Goal: Task Accomplishment & Management: Use online tool/utility

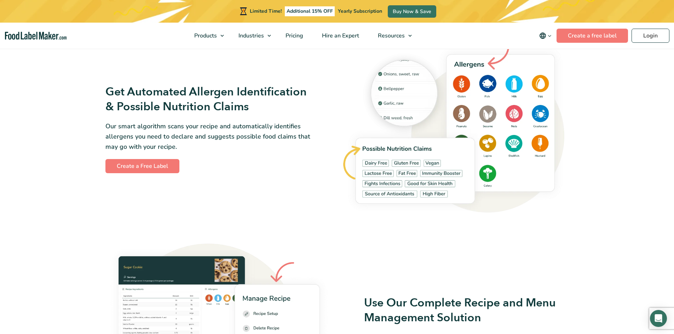
scroll to position [776, 0]
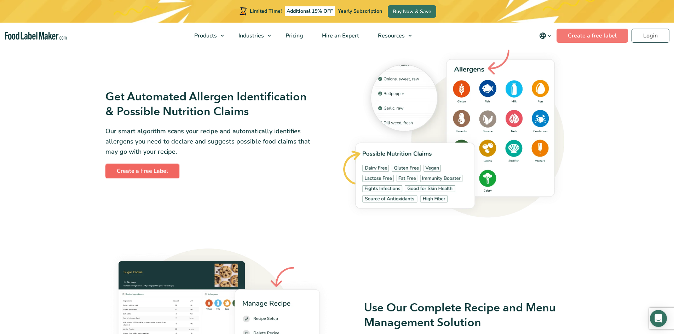
click at [164, 168] on link "Create a Free Label" at bounding box center [142, 171] width 74 height 14
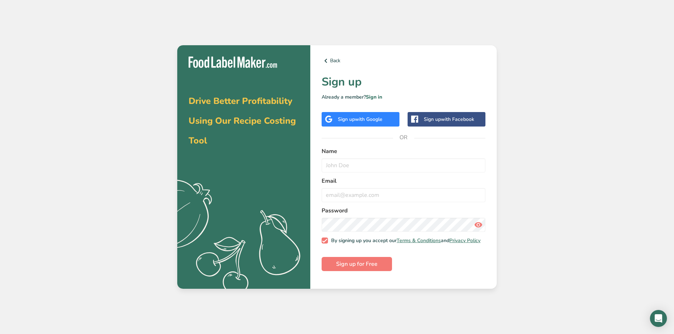
click at [352, 116] on div "Sign up with Google" at bounding box center [360, 119] width 45 height 7
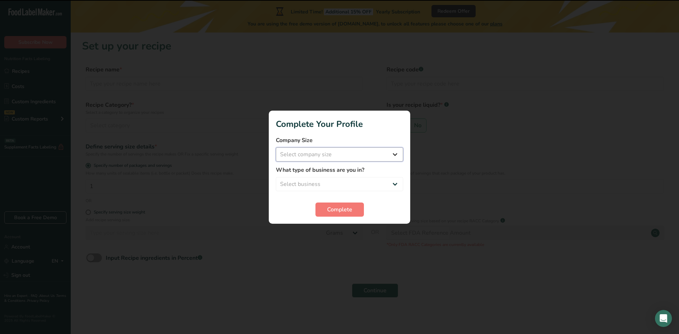
click at [370, 156] on select "Select company size Fewer than 10 Employees 10 to 50 Employees 51 to 500 Employ…" at bounding box center [339, 155] width 127 height 14
click at [276, 148] on select "Select company size Fewer than 10 Employees 10 to 50 Employees 51 to 500 Employ…" at bounding box center [339, 155] width 127 height 14
click at [387, 158] on select "Fewer than 10 Employees 10 to 50 Employees 51 to 500 Employees Over 500 Employe…" at bounding box center [339, 155] width 127 height 14
select select "1"
click at [276, 148] on select "Fewer than 10 Employees 10 to 50 Employees 51 to 500 Employees Over 500 Employe…" at bounding box center [339, 155] width 127 height 14
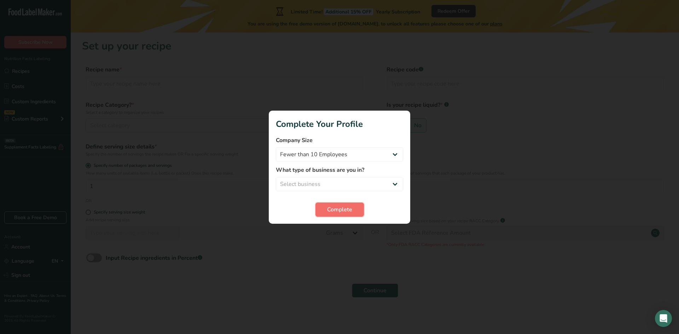
click at [348, 213] on span "Complete" at bounding box center [339, 210] width 25 height 8
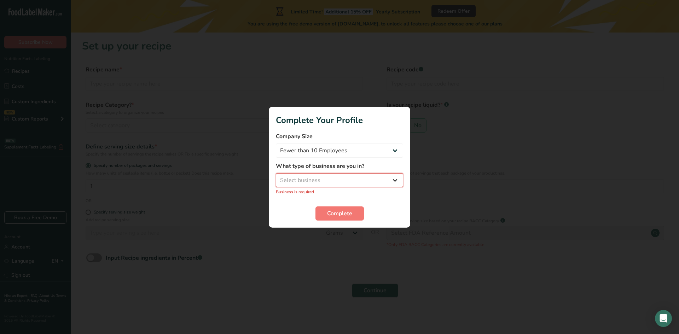
click at [368, 180] on select "Select business Packaged Food Manufacturer Restaurant & Cafe Bakery Meal Plans …" at bounding box center [339, 180] width 127 height 14
select select "8"
click at [276, 177] on select "Select business Packaged Food Manufacturer Restaurant & Cafe Bakery Meal Plans …" at bounding box center [339, 180] width 127 height 14
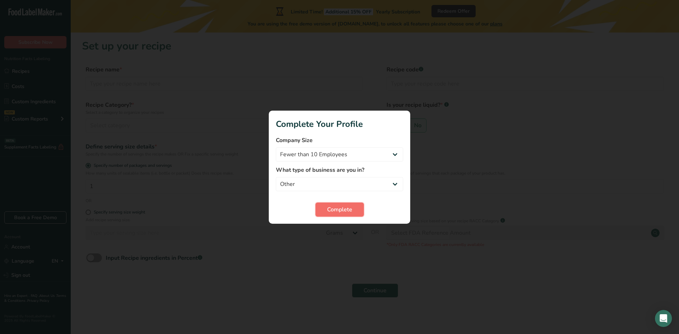
click at [355, 211] on button "Complete" at bounding box center [340, 210] width 48 height 14
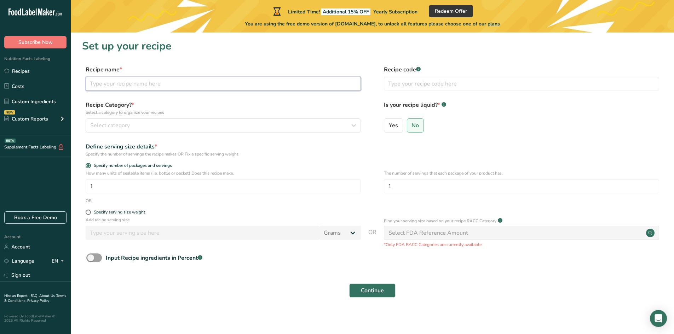
click at [195, 79] on input "text" at bounding box center [223, 84] width 275 height 14
type input "Chicken Pastil"
click at [134, 122] on div "Select category" at bounding box center [221, 125] width 262 height 8
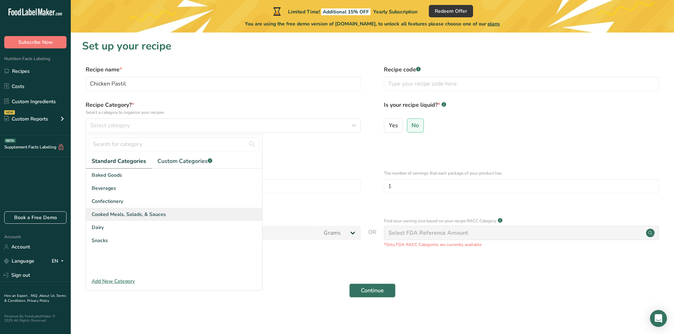
click at [169, 215] on div "Cooked Meals, Salads, & Sauces" at bounding box center [174, 214] width 176 height 13
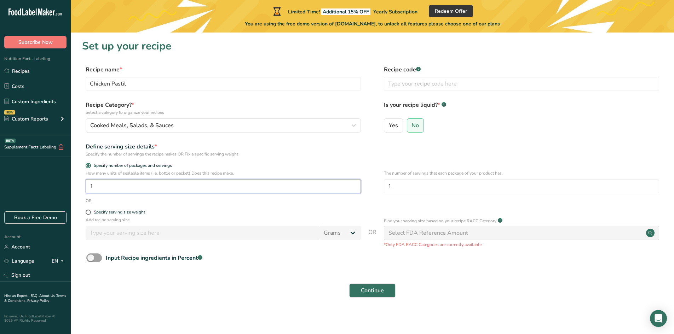
click at [189, 185] on input "1" at bounding box center [223, 186] width 275 height 14
type input "1"
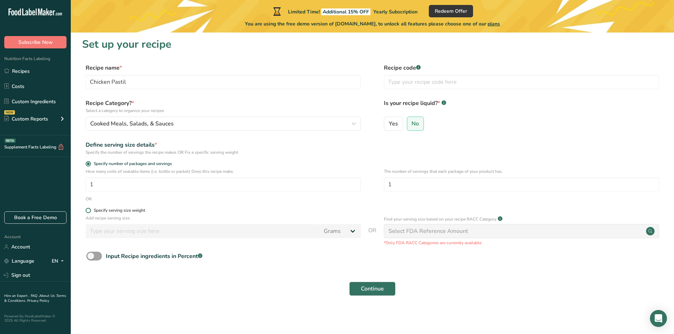
click at [92, 210] on span "Specify serving size weight" at bounding box center [118, 210] width 54 height 5
click at [90, 210] on input "Specify serving size weight" at bounding box center [88, 210] width 5 height 5
radio input "true"
radio input "false"
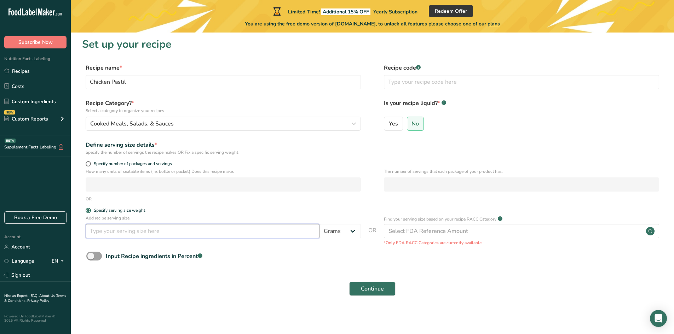
click at [130, 231] on input "number" at bounding box center [203, 231] width 234 height 14
type input "220"
click at [374, 290] on span "Continue" at bounding box center [372, 289] width 23 height 8
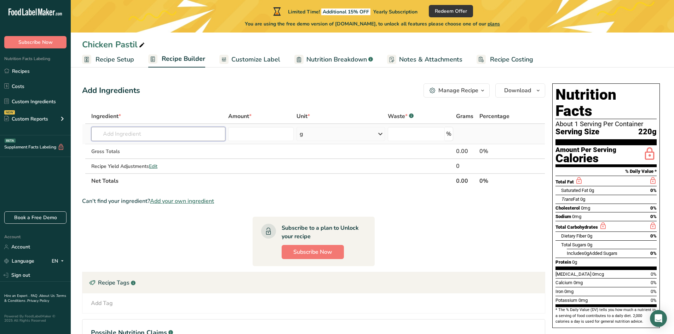
click at [206, 133] on input "text" at bounding box center [158, 134] width 134 height 14
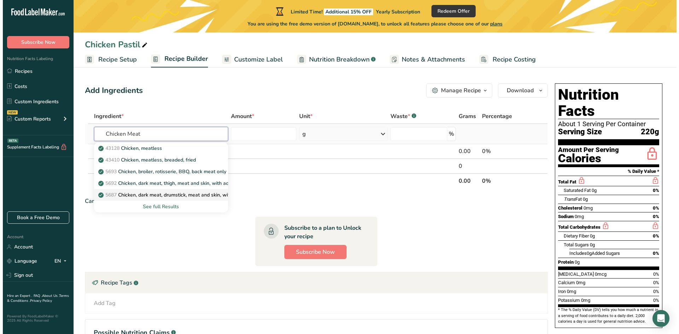
scroll to position [65, 0]
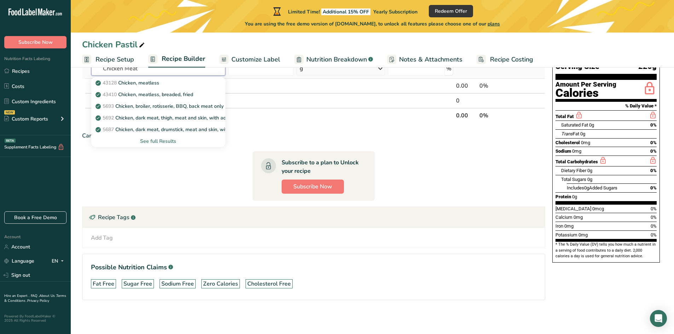
type input "Chicken Meat"
click at [178, 140] on div "See full Results" at bounding box center [158, 141] width 123 height 7
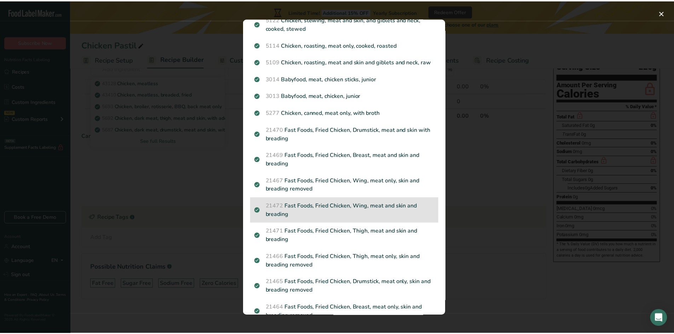
scroll to position [615, 0]
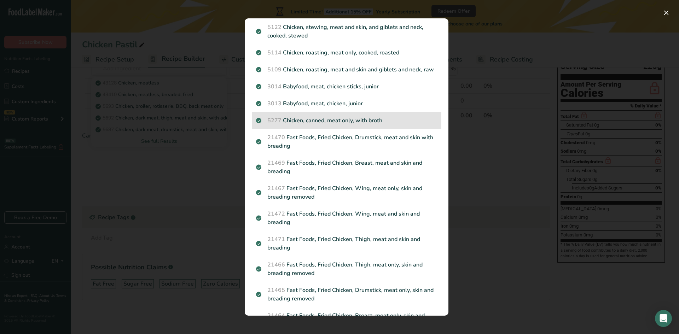
click at [317, 125] on p "5277 Chicken, canned, meat only, with broth" at bounding box center [346, 120] width 181 height 8
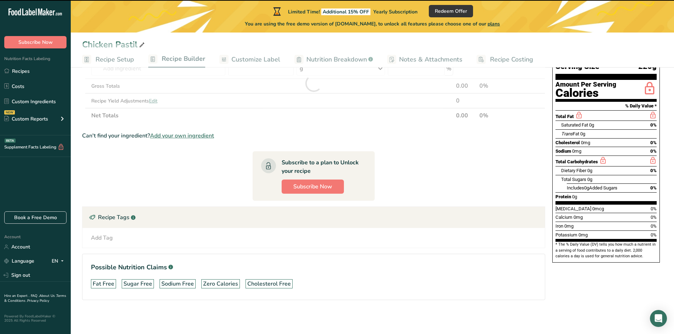
type input "0"
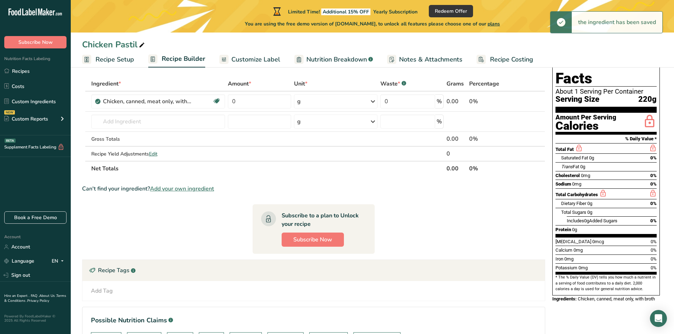
scroll to position [0, 0]
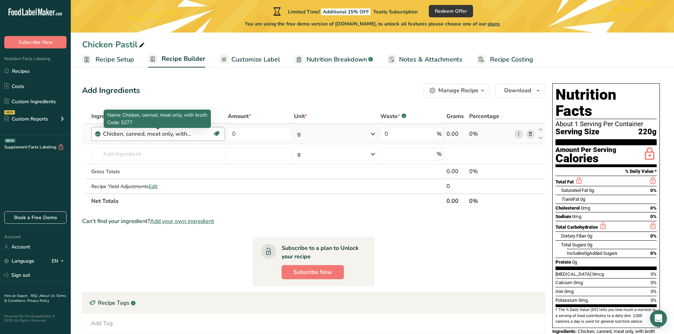
click at [117, 134] on div "Chicken, canned, meat only, with broth" at bounding box center [147, 134] width 88 height 8
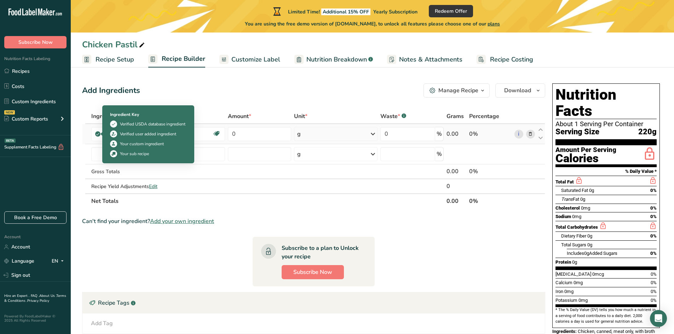
click at [98, 134] on icon at bounding box center [98, 134] width 4 height 6
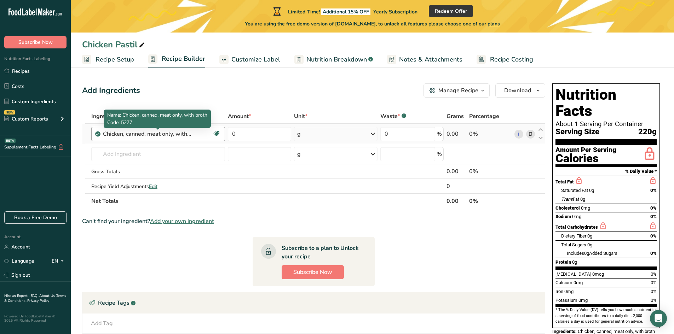
click at [127, 132] on div "Chicken, canned, meat only, with broth" at bounding box center [147, 134] width 88 height 8
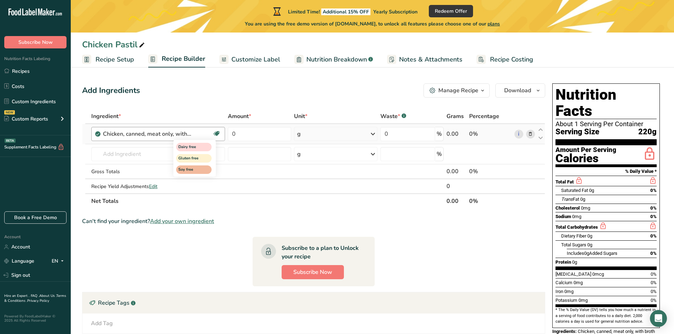
click at [214, 134] on icon at bounding box center [216, 133] width 7 height 11
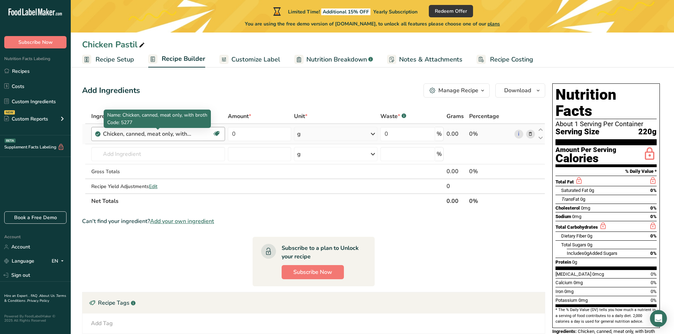
click at [186, 135] on div "Chicken, canned, meat only, with broth" at bounding box center [147, 134] width 88 height 8
drag, startPoint x: 195, startPoint y: 134, endPoint x: 127, endPoint y: 134, distance: 67.2
click at [127, 134] on div "Chicken, canned, meat only, with broth" at bounding box center [158, 134] width 110 height 8
click at [127, 134] on div "Chicken, canned, meat only, with broth" at bounding box center [147, 134] width 88 height 8
click at [161, 134] on div "Chicken, canned, meat only, with broth" at bounding box center [147, 134] width 88 height 8
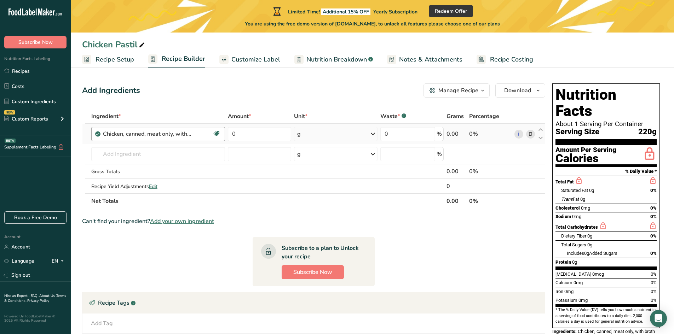
click at [184, 135] on div "Chicken, canned, meat only, with broth" at bounding box center [147, 134] width 88 height 8
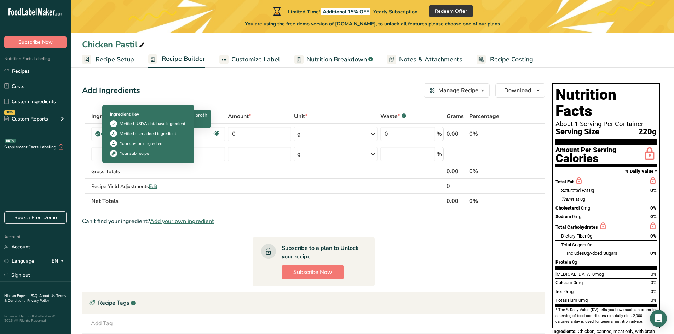
drag, startPoint x: 192, startPoint y: 135, endPoint x: 78, endPoint y: 131, distance: 114.4
click at [78, 131] on section "Add Ingredients Manage Recipe Delete Recipe Duplicate Recipe Scale Recipe Save …" at bounding box center [372, 244] width 603 height 351
click at [96, 134] on icon at bounding box center [98, 134] width 4 height 6
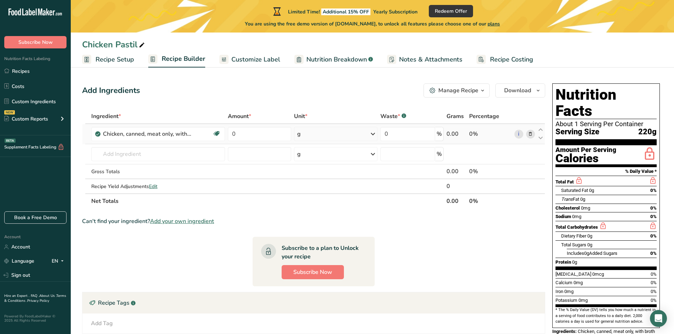
click at [96, 134] on icon at bounding box center [98, 134] width 4 height 6
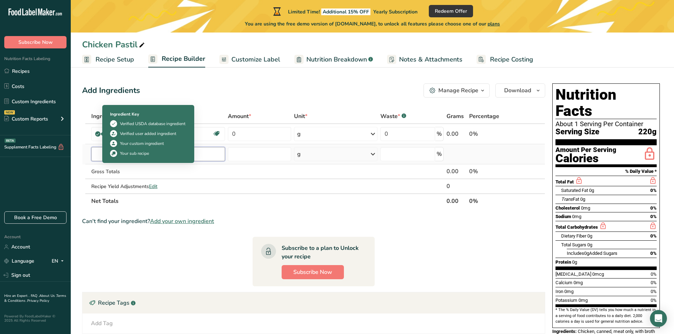
click at [198, 161] on input "text" at bounding box center [158, 154] width 134 height 14
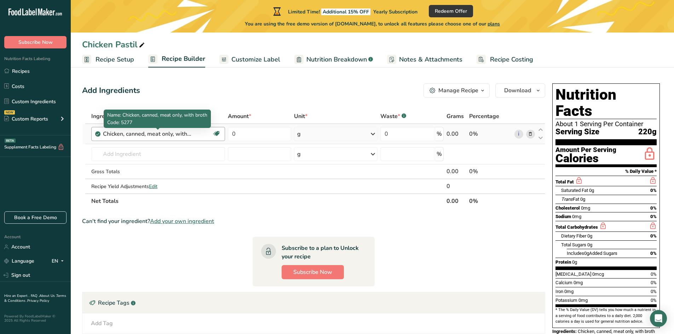
click at [174, 135] on div "Chicken, canned, meat only, with broth" at bounding box center [147, 134] width 88 height 8
drag, startPoint x: 199, startPoint y: 135, endPoint x: 99, endPoint y: 125, distance: 99.9
click at [99, 125] on td "Chicken, canned, meat only, with broth Dairy free Gluten free Soy free" at bounding box center [158, 134] width 137 height 20
click at [200, 136] on div "Chicken, canned, meat only, with broth" at bounding box center [158, 134] width 110 height 8
click at [182, 133] on div "Chicken, canned, meat only, with broth" at bounding box center [147, 134] width 88 height 8
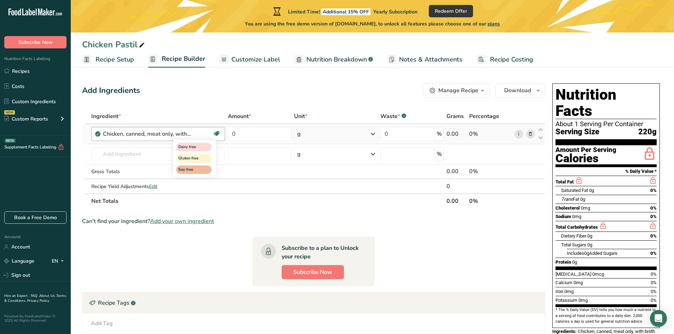
click at [217, 132] on icon at bounding box center [216, 133] width 7 height 11
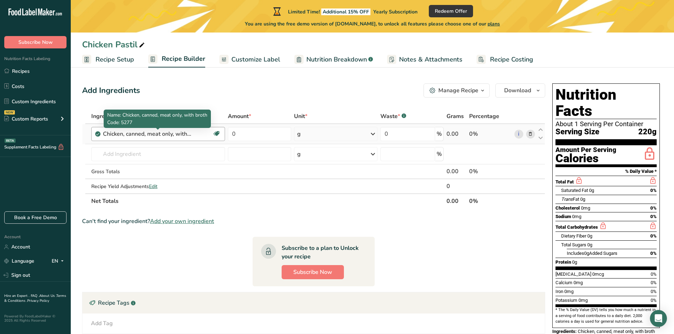
click at [128, 140] on div "Chicken, canned, meat only, with broth Dairy free Gluten free Soy free" at bounding box center [158, 134] width 134 height 14
click at [118, 136] on div "Chicken, canned, meat only, with broth" at bounding box center [147, 134] width 88 height 8
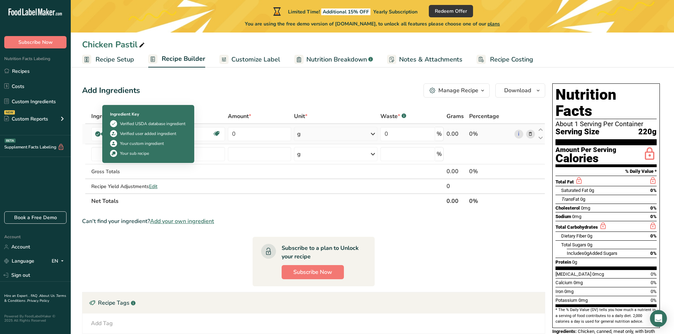
click at [97, 132] on icon at bounding box center [98, 134] width 4 height 6
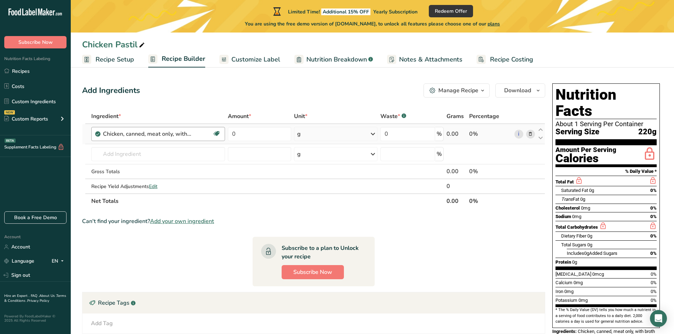
drag, startPoint x: 97, startPoint y: 132, endPoint x: 117, endPoint y: 139, distance: 22.0
click at [117, 139] on td "Chicken, canned, meat only, with broth Dairy free Gluten free Soy free" at bounding box center [158, 134] width 137 height 20
click at [117, 134] on div "Chicken, canned, meat only, with broth" at bounding box center [147, 134] width 88 height 8
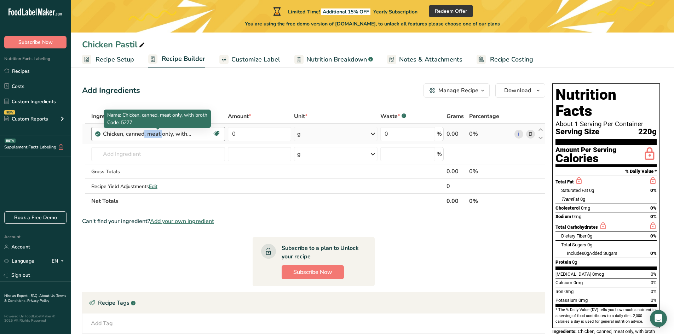
click at [117, 134] on div "Chicken, canned, meat only, with broth" at bounding box center [147, 134] width 88 height 8
click at [131, 117] on span "Name: Chicken, canned, meat only, with broth" at bounding box center [157, 115] width 100 height 7
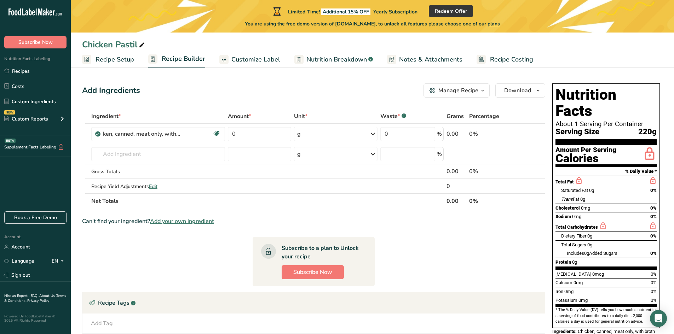
click at [458, 86] on div "Manage Recipe" at bounding box center [458, 90] width 40 height 8
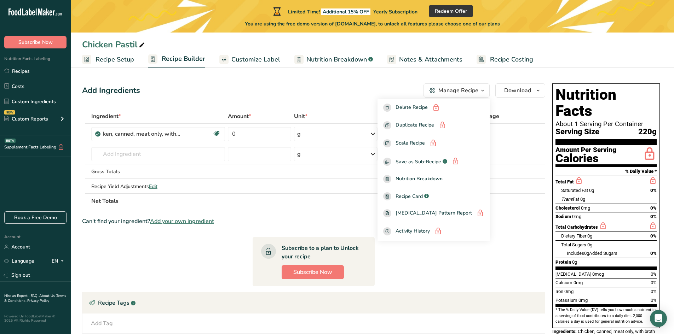
click at [269, 97] on div "Add Ingredients Manage Recipe Delete Recipe Duplicate Recipe Scale Recipe Save …" at bounding box center [313, 90] width 463 height 14
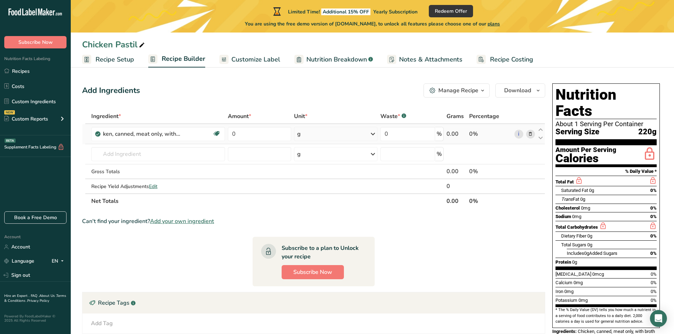
click at [329, 134] on div "g" at bounding box center [335, 134] width 83 height 14
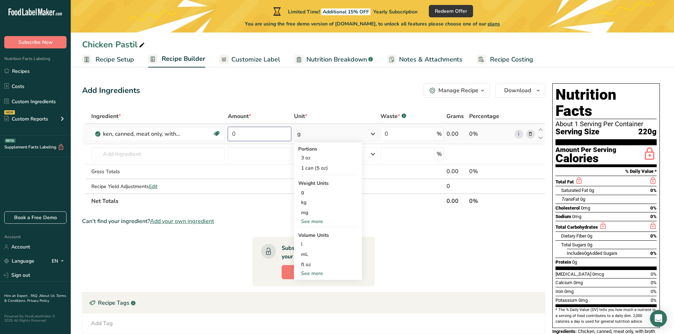
click at [253, 135] on input "0" at bounding box center [259, 134] width 63 height 14
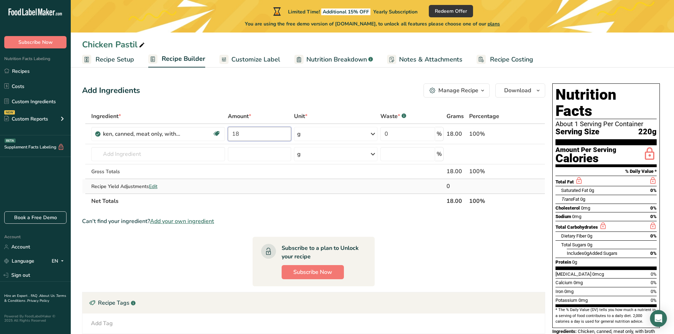
type input "1"
type input "260"
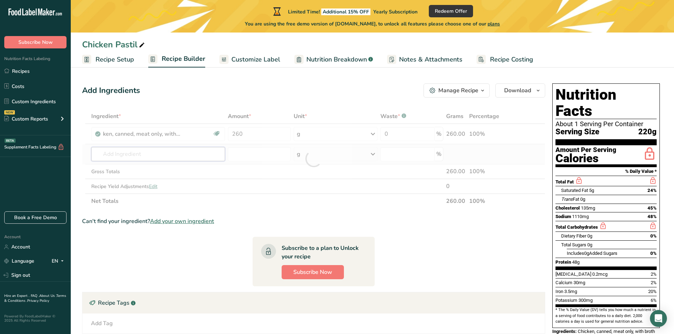
click at [163, 159] on div "Ingredient * Amount * Unit * Waste * .a-a{fill:#347362;}.b-a{fill:#fff;} Grams …" at bounding box center [313, 159] width 463 height 100
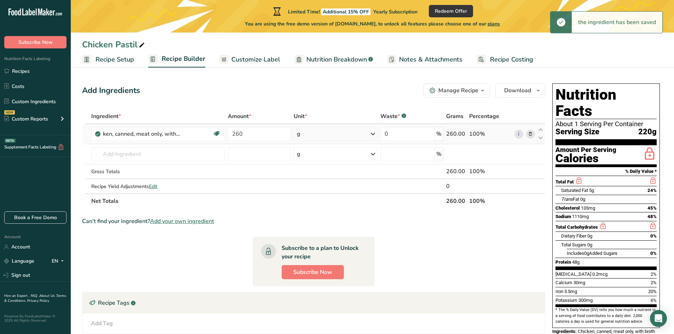
click at [370, 134] on icon at bounding box center [373, 134] width 8 height 13
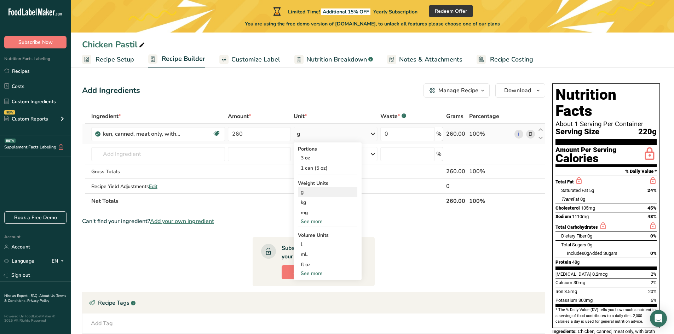
click at [337, 196] on div "g" at bounding box center [327, 192] width 59 height 10
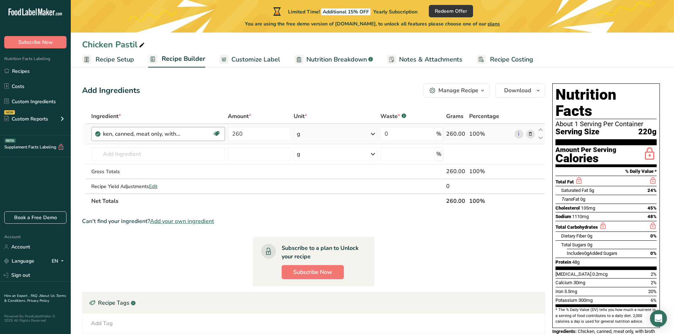
click at [128, 138] on div "Chicken, canned, meat only, with broth Dairy free Gluten free Soy free" at bounding box center [158, 134] width 134 height 14
click at [135, 136] on div "Chicken, canned, meat only, with broth" at bounding box center [147, 134] width 88 height 8
click at [177, 139] on div "Chicken, canned, meat only, with broth Dairy free Gluten free Soy free" at bounding box center [158, 134] width 134 height 14
click at [177, 135] on div "Chicken, canned, meat only, with broth" at bounding box center [147, 134] width 88 height 8
click at [142, 132] on div "Chicken, canned, meat only, with broth" at bounding box center [147, 134] width 88 height 8
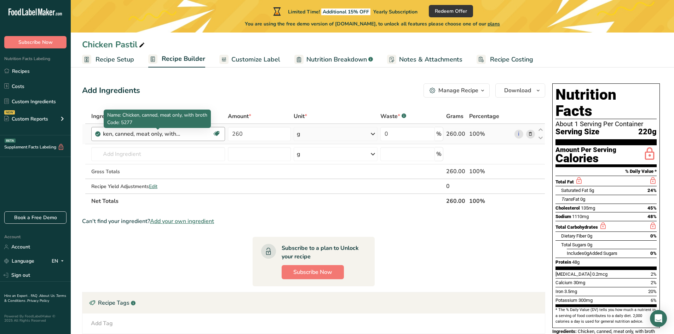
click at [142, 132] on div "Chicken, canned, meat only, with broth" at bounding box center [147, 134] width 88 height 8
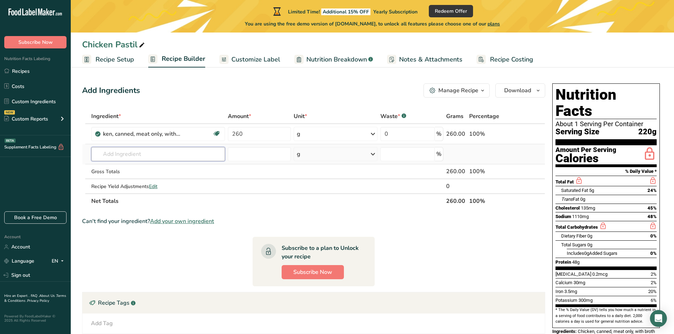
click at [178, 156] on input "text" at bounding box center [158, 154] width 134 height 14
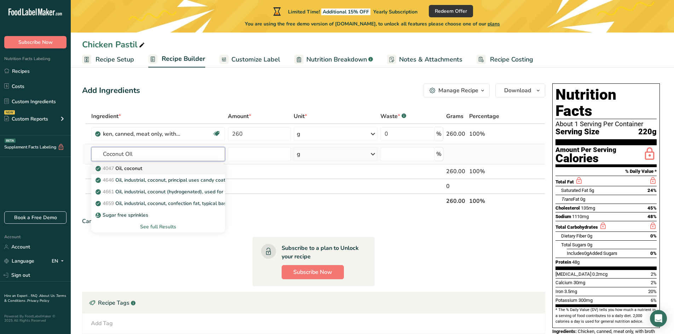
type input "Coconut OIl"
click at [156, 168] on div "4047 Oil, coconut" at bounding box center [152, 168] width 111 height 7
type input "Oil, coconut"
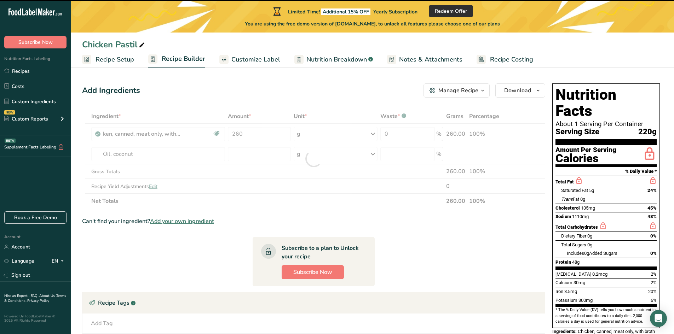
type input "0"
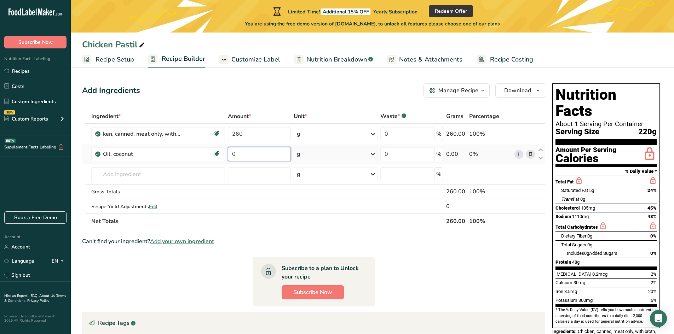
click at [263, 152] on input "0" at bounding box center [259, 154] width 63 height 14
type input "2"
type input "31"
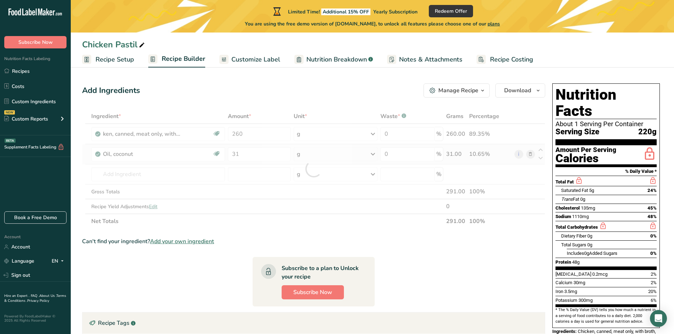
click at [324, 155] on div "Ingredient * Amount * Unit * Waste * .a-a{fill:#347362;}.b-a{fill:#fff;} Grams …" at bounding box center [313, 169] width 463 height 120
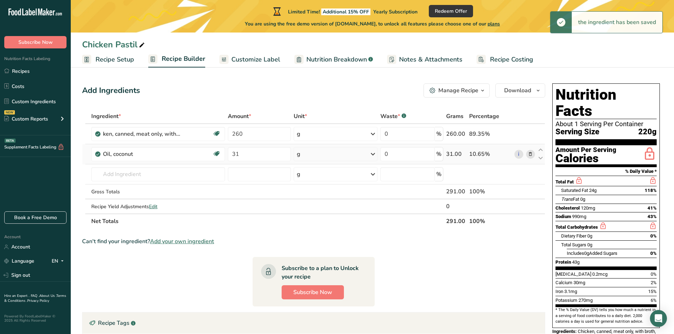
click at [353, 155] on div "g" at bounding box center [335, 154] width 83 height 14
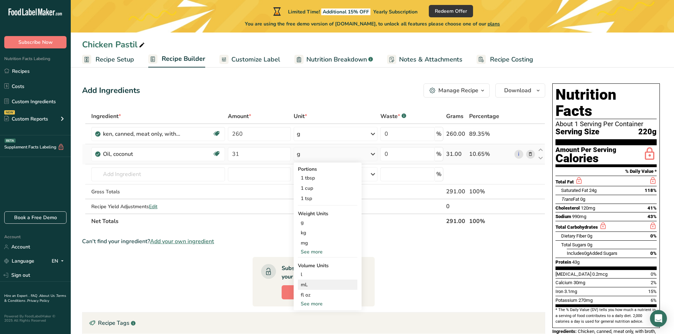
click at [329, 286] on div "mL" at bounding box center [328, 284] width 54 height 7
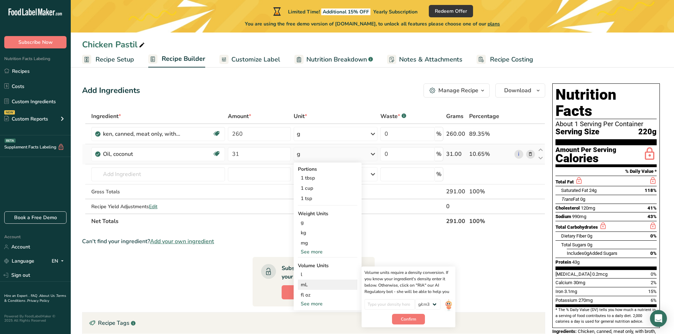
click at [314, 285] on div "mL" at bounding box center [328, 284] width 54 height 7
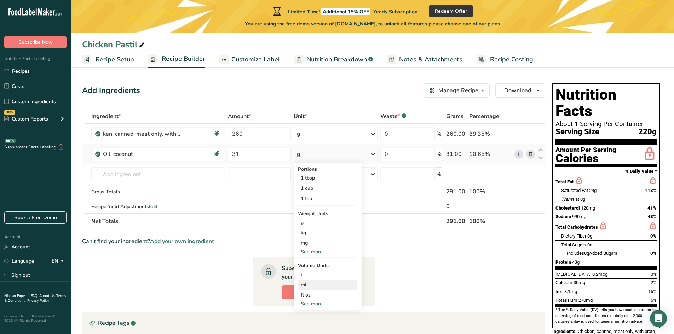
click at [314, 285] on div "mL" at bounding box center [328, 284] width 54 height 7
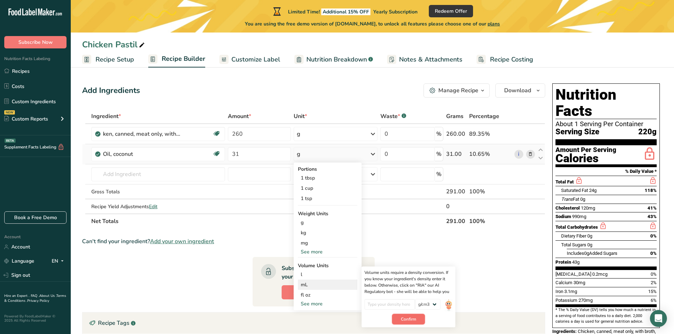
click at [416, 319] on span "Confirm" at bounding box center [408, 319] width 15 height 6
click at [399, 307] on input "number" at bounding box center [389, 304] width 51 height 11
click at [432, 306] on select "lb/ft3 g/cm3" at bounding box center [427, 304] width 25 height 11
click at [373, 317] on p "Density is required" at bounding box center [389, 314] width 51 height 6
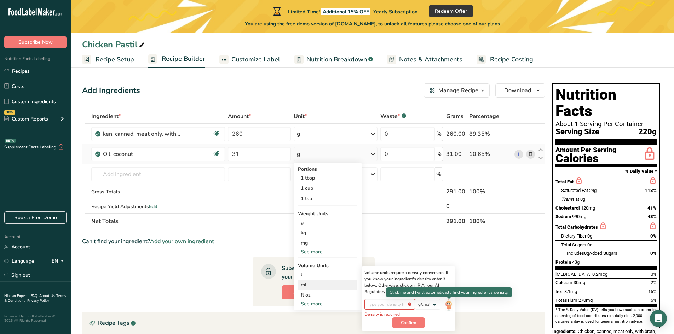
click at [449, 306] on img at bounding box center [449, 305] width 8 height 12
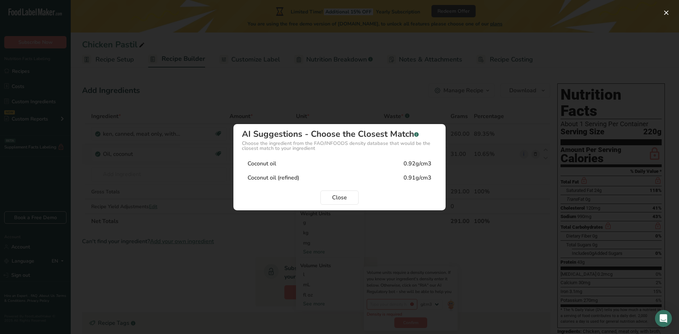
click at [402, 166] on div "Coconut oil 0.92g/cm3" at bounding box center [339, 164] width 195 height 14
type input "0.92"
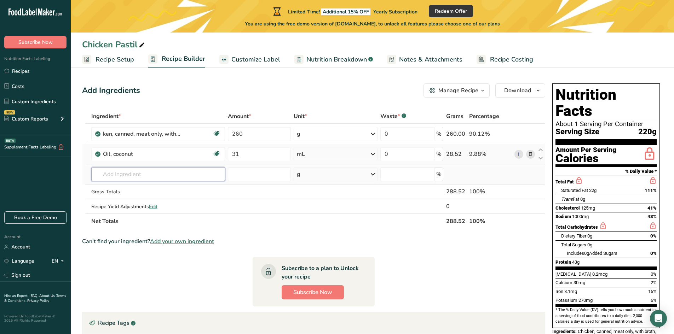
click at [201, 181] on input "text" at bounding box center [158, 174] width 134 height 14
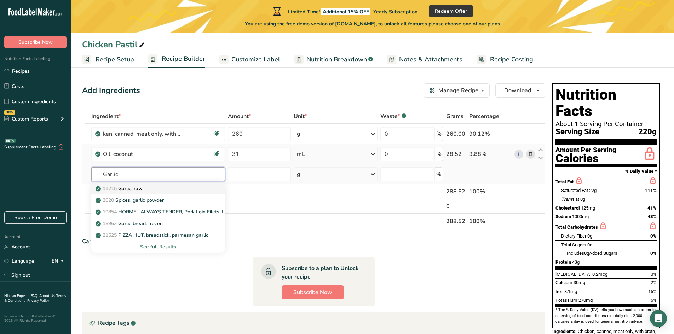
type input "Garlic"
click at [195, 190] on div "11215 Garlic, raw" at bounding box center [152, 188] width 111 height 7
type input "Garlic, raw"
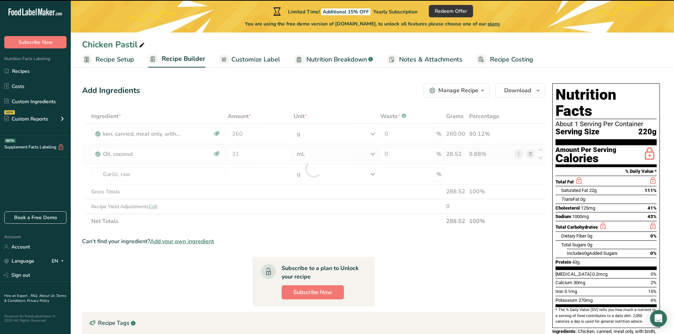
type input "0"
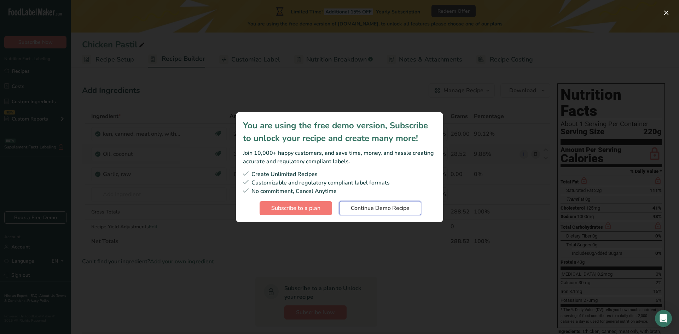
click at [393, 209] on span "Continue Demo Recipe" at bounding box center [380, 208] width 59 height 8
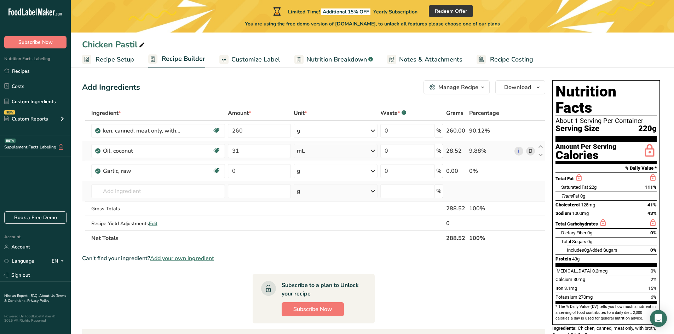
scroll to position [0, 0]
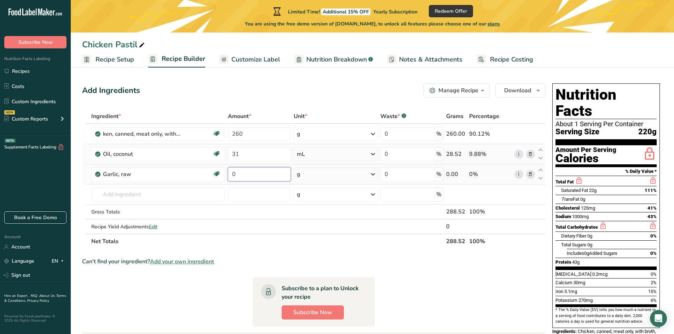
click at [262, 176] on input "0" at bounding box center [259, 174] width 63 height 14
type input "80"
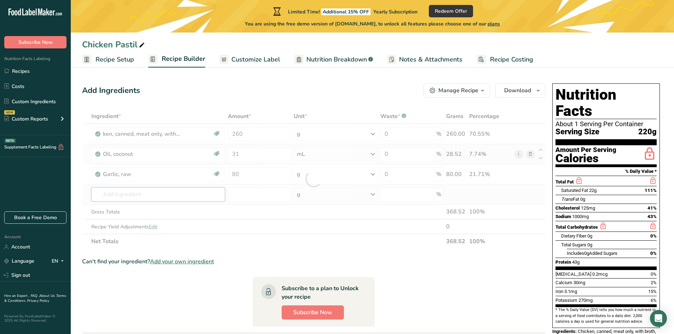
click at [183, 196] on div "Ingredient * Amount * Unit * Waste * .a-a{fill:#347362;}.b-a{fill:#fff;} Grams …" at bounding box center [313, 179] width 463 height 140
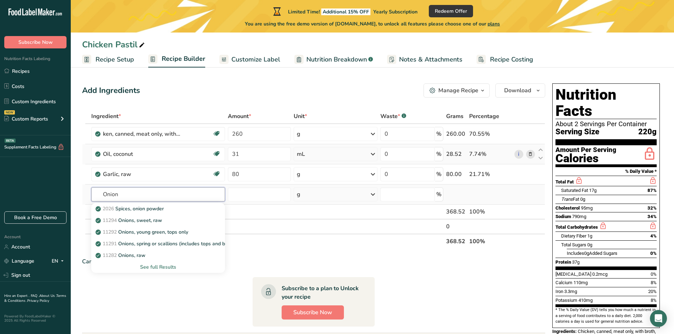
type input "Onion"
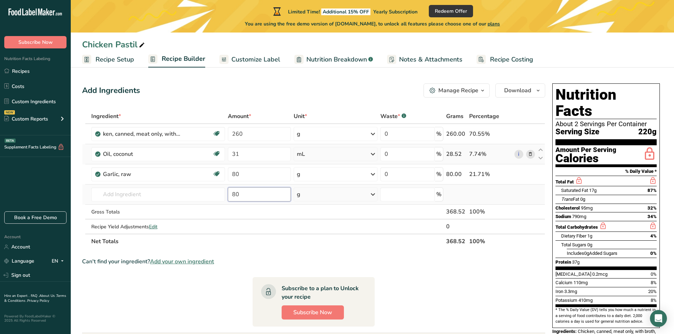
type input "80"
click at [166, 191] on input "text" at bounding box center [158, 194] width 134 height 14
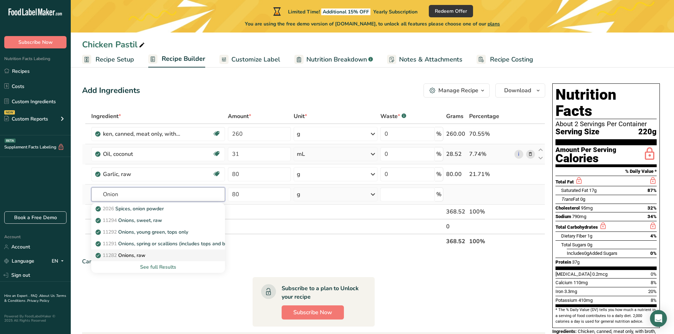
type input "Onion"
click at [151, 255] on div "11282 Onions, raw" at bounding box center [152, 255] width 111 height 7
type input "Onions, raw"
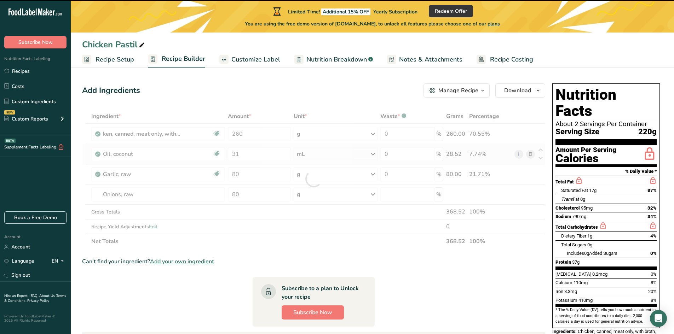
type input "0"
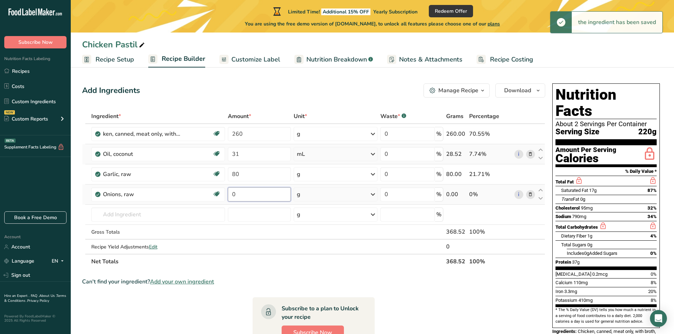
click at [251, 197] on input "0" at bounding box center [259, 194] width 63 height 14
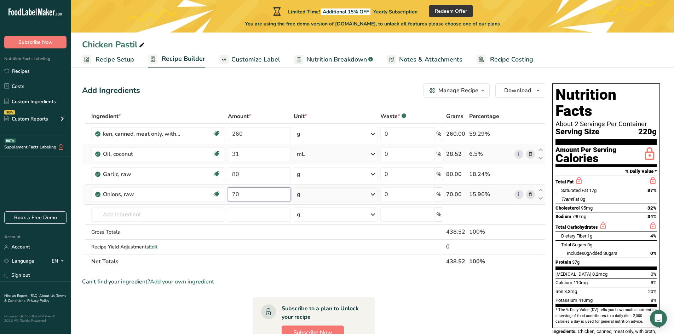
type input "7"
type input "80"
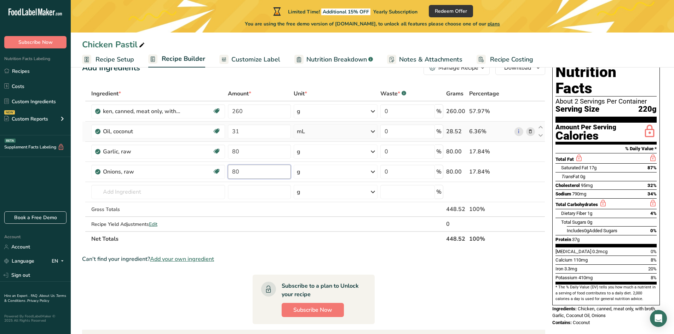
scroll to position [35, 0]
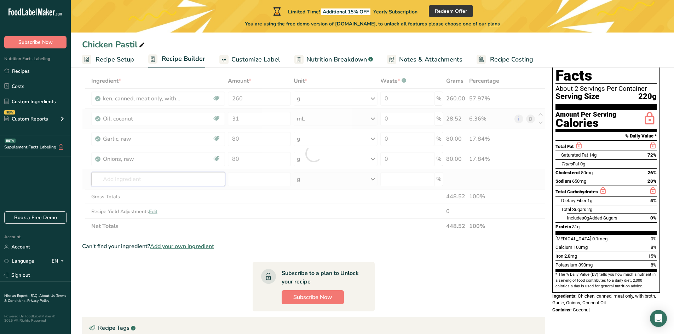
click at [171, 179] on div "Ingredient * Amount * Unit * Waste * .a-a{fill:#347362;}.b-a{fill:#fff;} Grams …" at bounding box center [313, 154] width 463 height 160
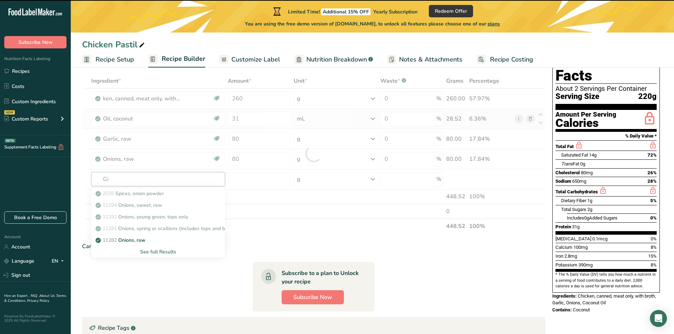
type input "Gin"
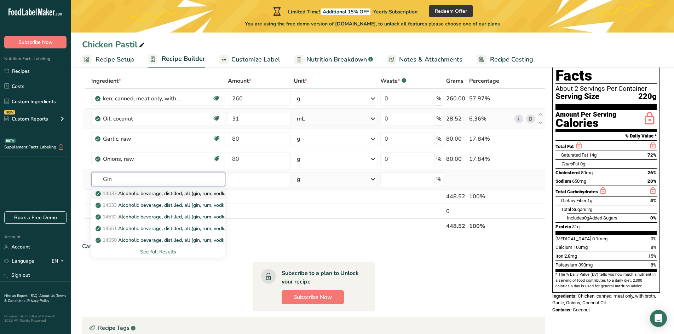
type input "Gin"
click at [168, 196] on p "14037 Alcoholic beverage, distilled, all (gin, rum, vodka, whiskey) 80 proof" at bounding box center [183, 193] width 173 height 7
type input "Alcoholic beverage, distilled, all (gin, rum, vodka, whiskey) 80 proof"
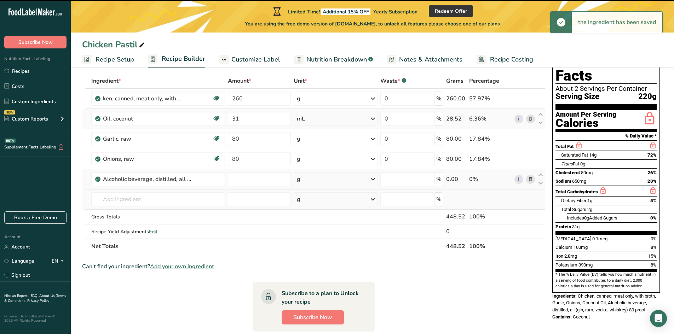
type input "0"
select select "22"
type input "0"
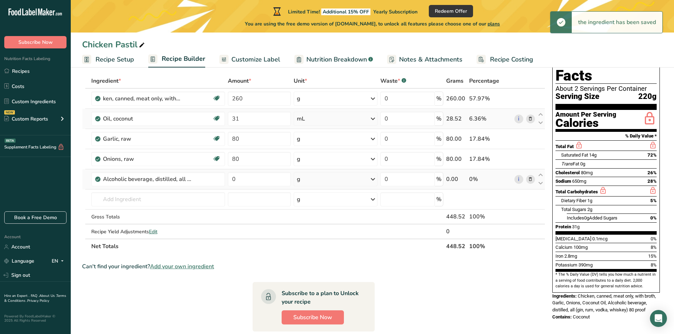
click at [353, 178] on div "g" at bounding box center [336, 179] width 84 height 14
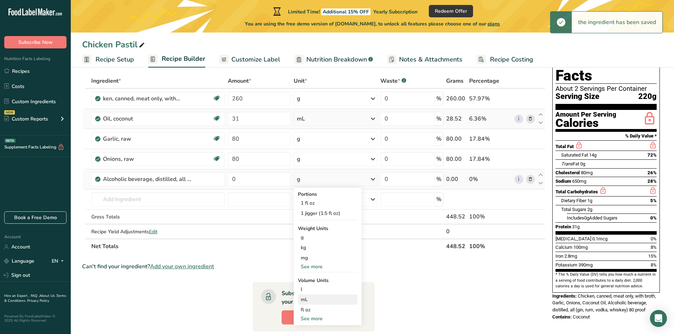
click at [326, 298] on div "mL" at bounding box center [328, 299] width 54 height 7
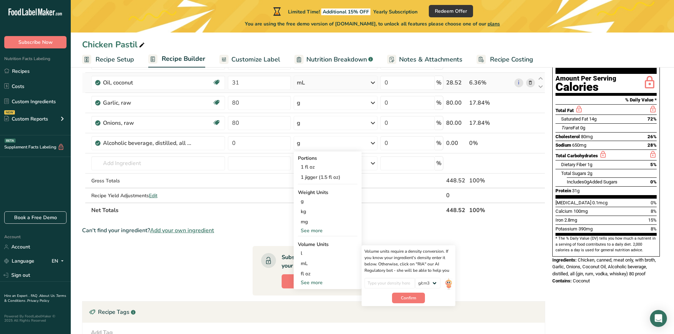
scroll to position [106, 0]
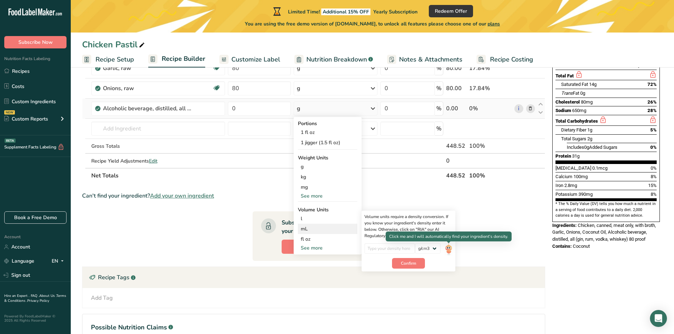
click at [445, 247] on img at bounding box center [449, 249] width 8 height 12
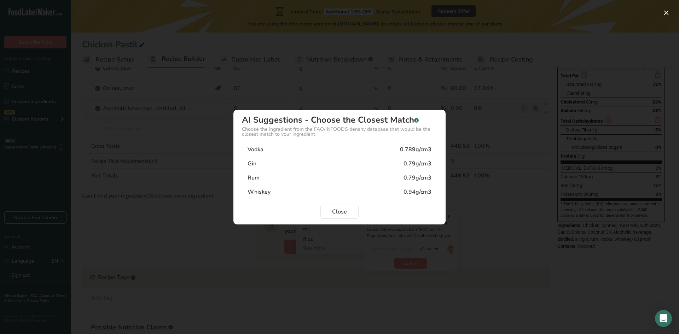
click at [331, 162] on div "Gin 0.79g/cm3" at bounding box center [339, 164] width 195 height 14
type input "0.79"
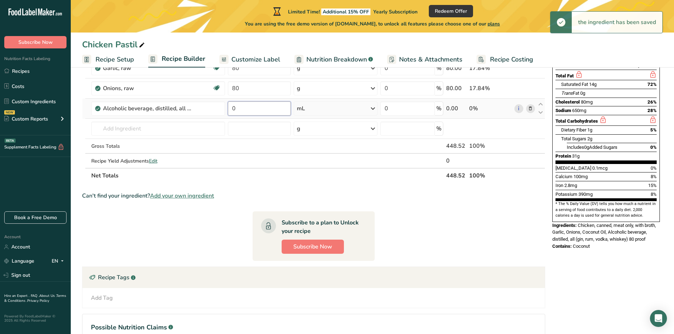
click at [261, 107] on input "0" at bounding box center [259, 109] width 63 height 14
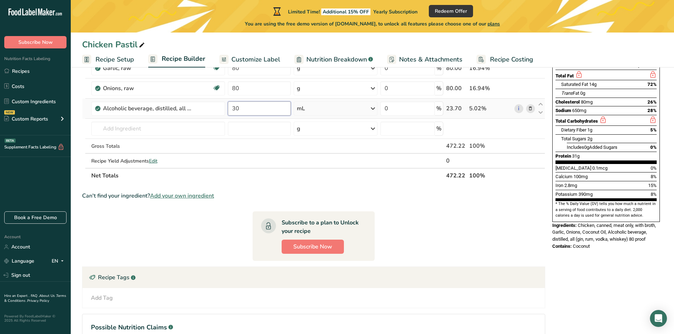
type input "30"
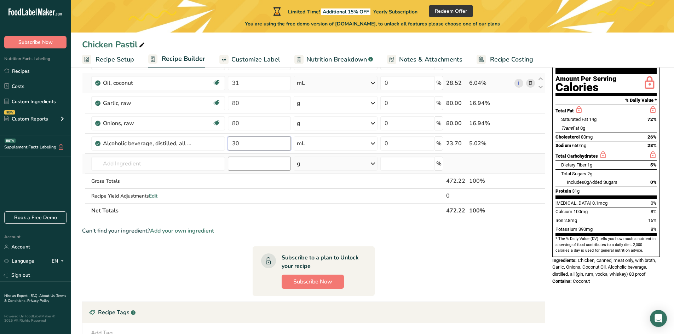
scroll to position [71, 0]
click at [181, 169] on div "Ingredient * Amount * Unit * Waste * .a-a{fill:#347362;}.b-a{fill:#fff;} Grams …" at bounding box center [313, 128] width 463 height 180
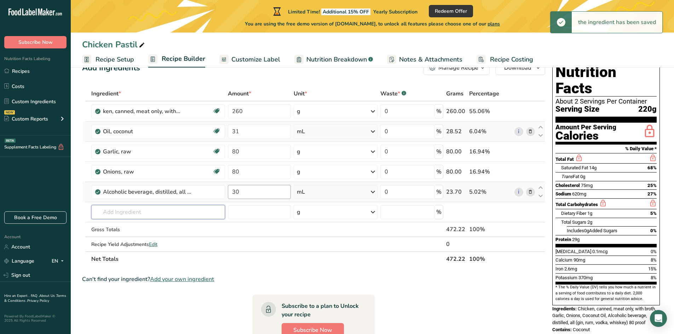
scroll to position [35, 0]
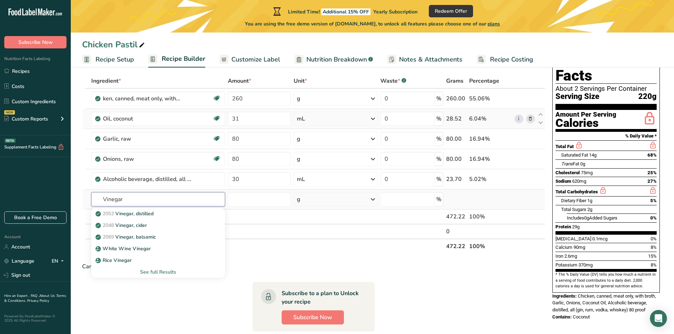
type input "Vinegar"
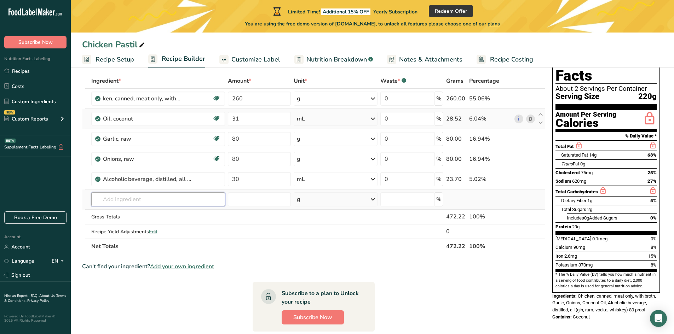
click at [160, 194] on input "text" at bounding box center [158, 199] width 134 height 14
type input "Vinegar Paombong"
click at [149, 227] on div "Add your own ingredient" at bounding box center [158, 225] width 123 height 7
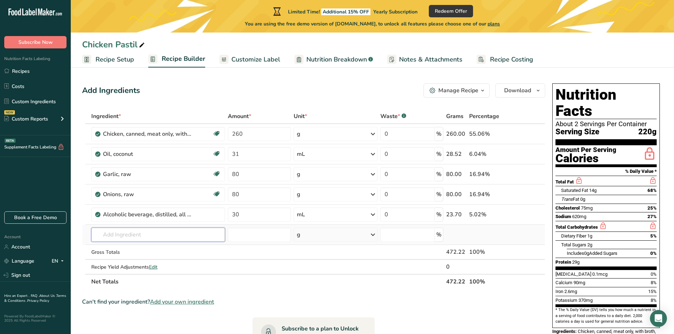
click at [203, 239] on input "text" at bounding box center [158, 235] width 134 height 14
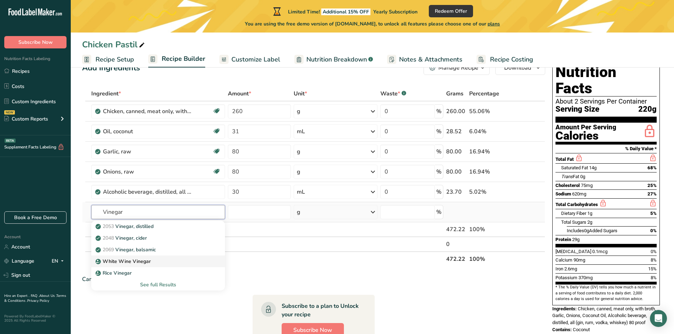
scroll to position [35, 0]
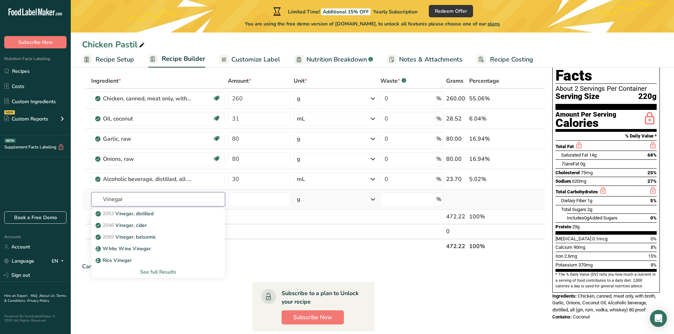
type input "Vinegar"
click at [171, 273] on div "See full Results" at bounding box center [158, 272] width 123 height 7
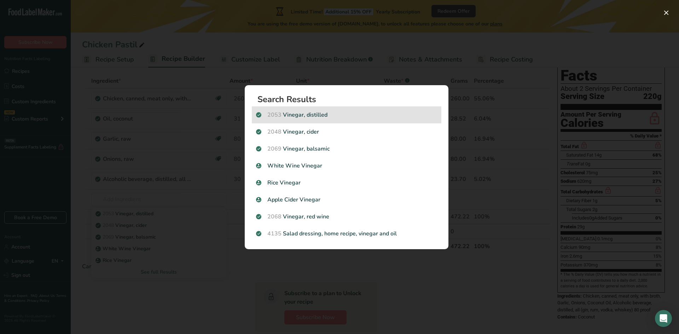
click at [353, 114] on p "2053 Vinegar, distilled" at bounding box center [346, 115] width 181 height 8
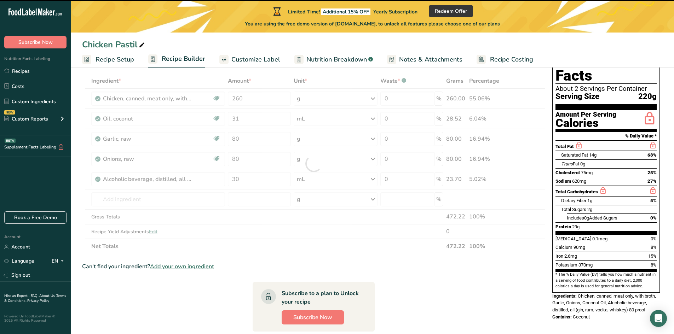
type input "0"
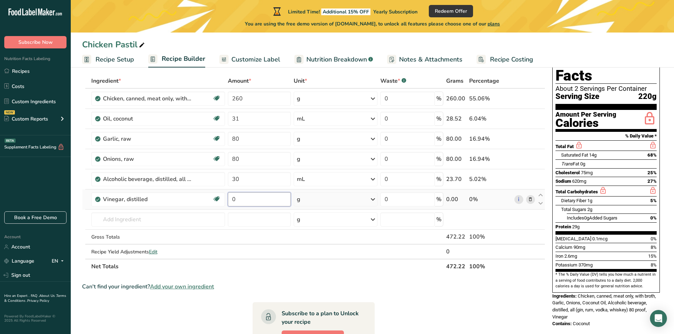
click at [252, 201] on input "0" at bounding box center [259, 199] width 63 height 14
type input "5"
type input "45"
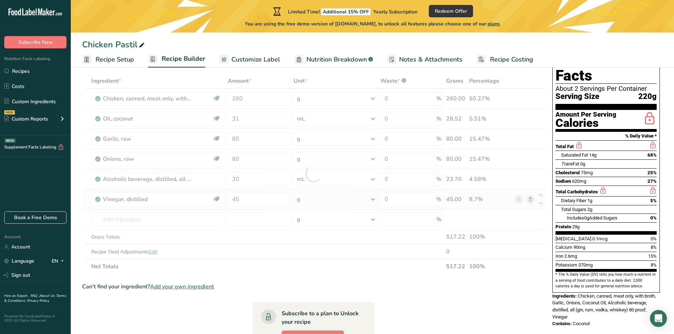
click at [324, 198] on div "Ingredient * Amount * Unit * Waste * .a-a{fill:#347362;}.b-a{fill:#fff;} Grams …" at bounding box center [313, 174] width 463 height 201
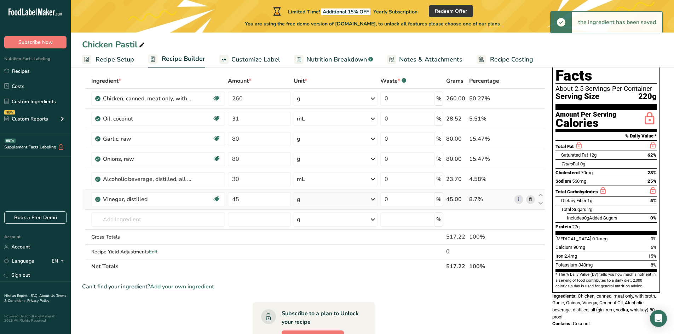
click at [362, 197] on div "g" at bounding box center [336, 199] width 84 height 14
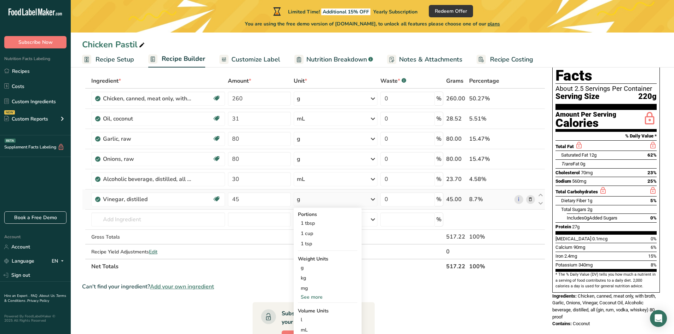
scroll to position [71, 0]
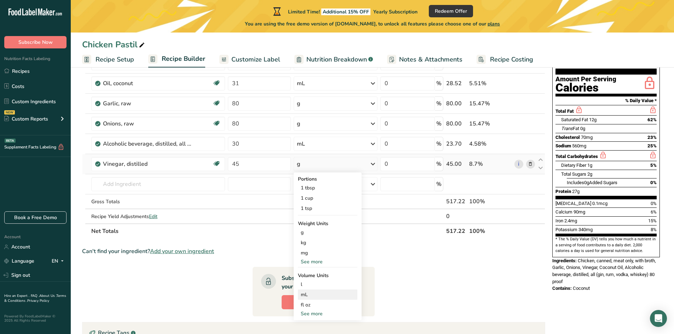
click at [329, 296] on div "mL" at bounding box center [328, 294] width 54 height 7
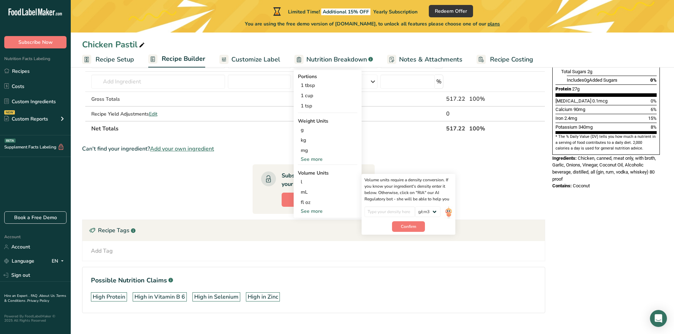
scroll to position [177, 0]
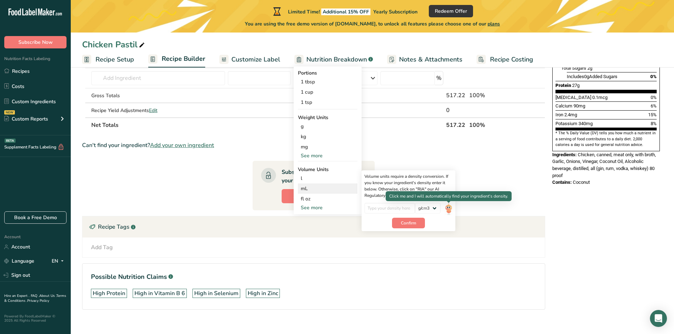
click at [450, 210] on img at bounding box center [449, 209] width 8 height 12
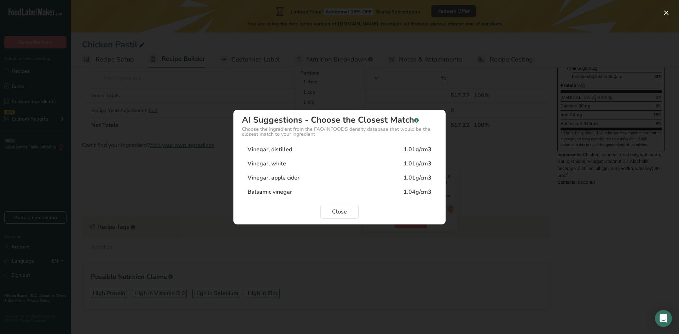
click at [411, 164] on div "1.01g/cm3" at bounding box center [418, 164] width 28 height 8
type input "1.01"
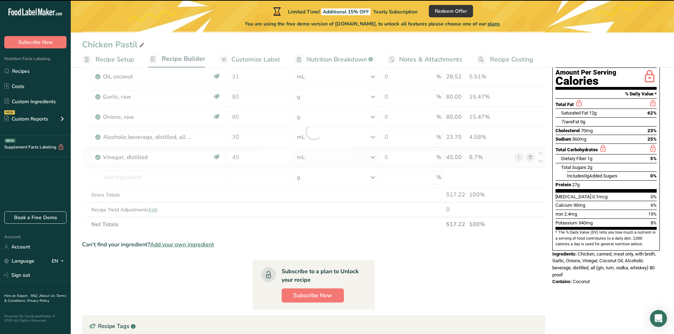
scroll to position [71, 0]
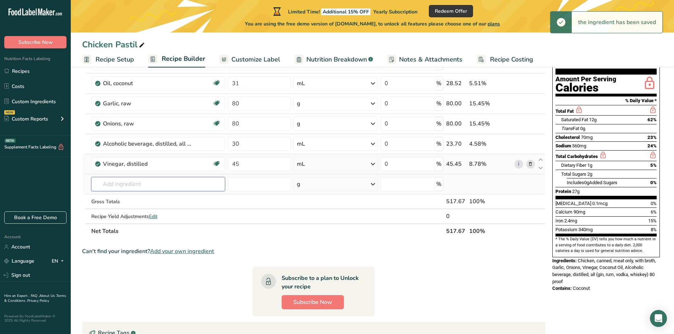
click at [171, 187] on input "text" at bounding box center [158, 184] width 134 height 14
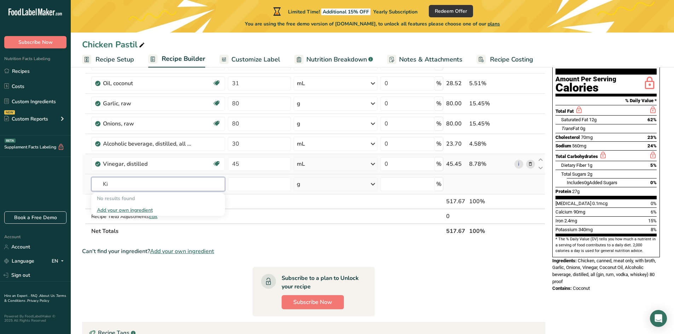
type input "K"
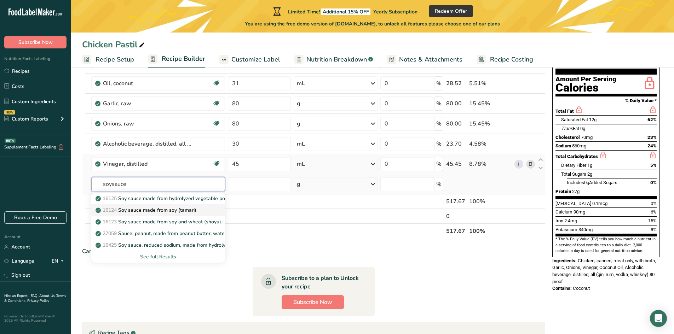
type input "soysauce"
click at [150, 214] on link "16124 Soy sauce made from soy (tamari)" at bounding box center [158, 210] width 134 height 12
type input "Soy sauce made from soy (tamari)"
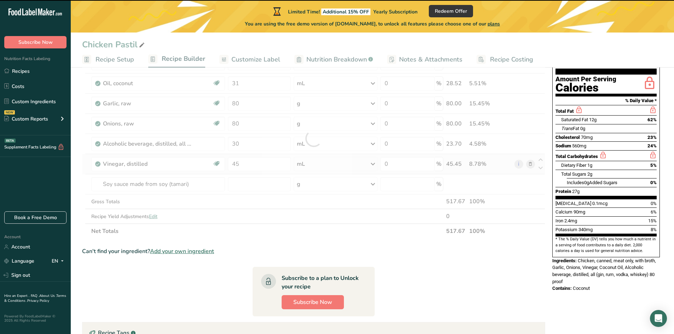
type input "0"
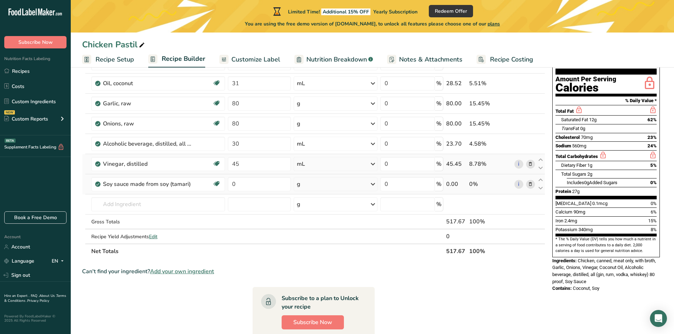
click at [322, 181] on div "g" at bounding box center [336, 184] width 84 height 14
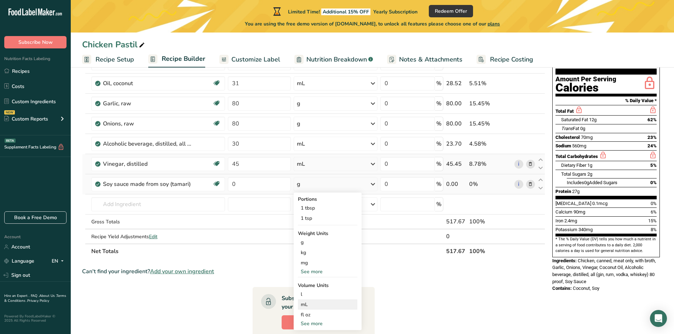
click at [332, 306] on div "mL" at bounding box center [328, 304] width 54 height 7
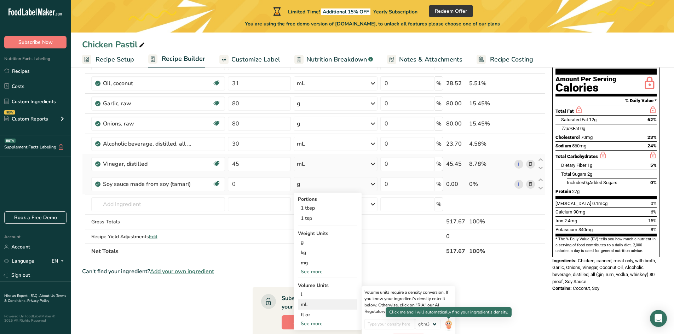
click at [447, 321] on img at bounding box center [449, 325] width 8 height 12
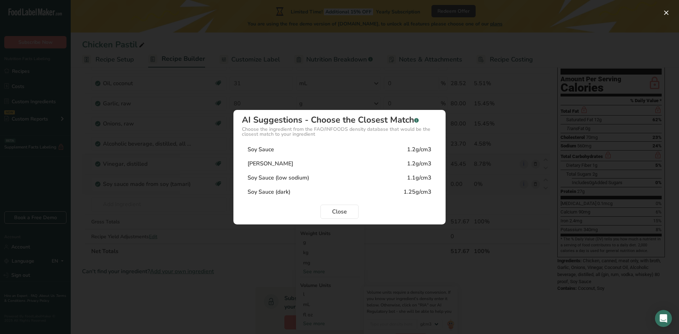
click at [413, 150] on div "1.2g/cm3" at bounding box center [419, 149] width 24 height 8
type input "1.2"
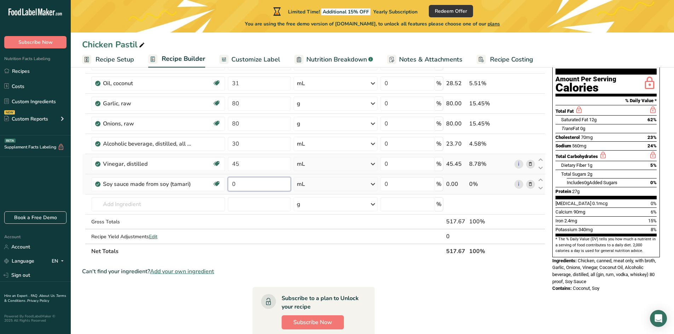
click at [261, 185] on input "0" at bounding box center [259, 184] width 63 height 14
type input "165"
click at [174, 205] on div "Ingredient * Amount * Unit * Waste * .a-a{fill:#347362;}.b-a{fill:#fff;} Grams …" at bounding box center [313, 148] width 463 height 221
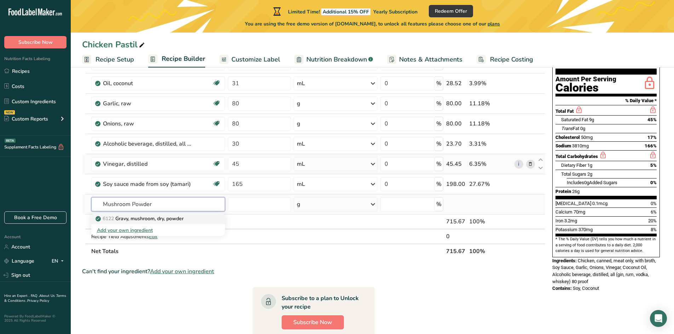
type input "Mushroom Powder"
click at [179, 218] on p "6122 Gravy, mushroom, dry, powder" at bounding box center [140, 218] width 87 height 7
type input "Gravy, mushroom, dry, powder"
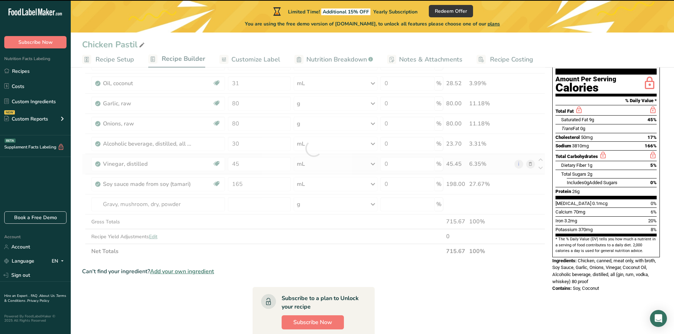
type input "0"
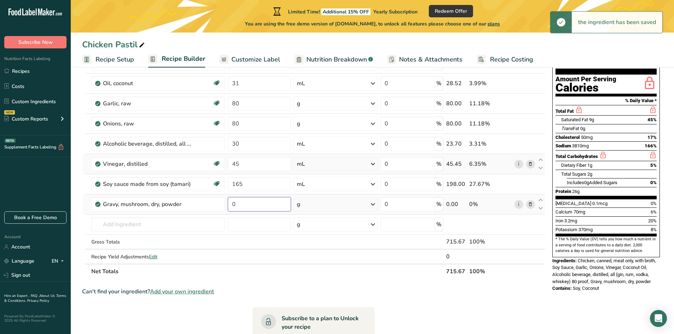
click at [252, 210] on input "0" at bounding box center [259, 204] width 63 height 14
type input "1"
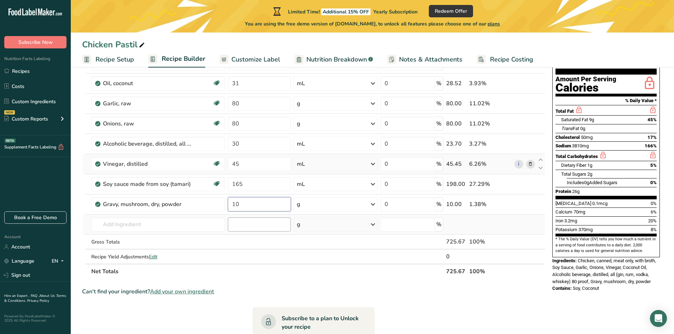
type input "10"
click at [211, 230] on div "Ingredient * Amount * Unit * Waste * .a-a{fill:#347362;}.b-a{fill:#fff;} Grams …" at bounding box center [313, 158] width 463 height 241
click at [263, 105] on input "80" at bounding box center [259, 104] width 63 height 14
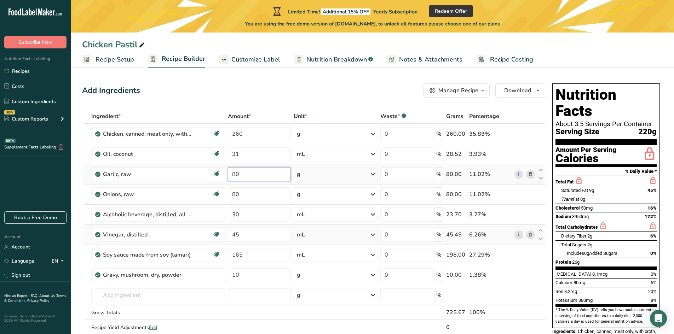
type input "8"
type input "20"
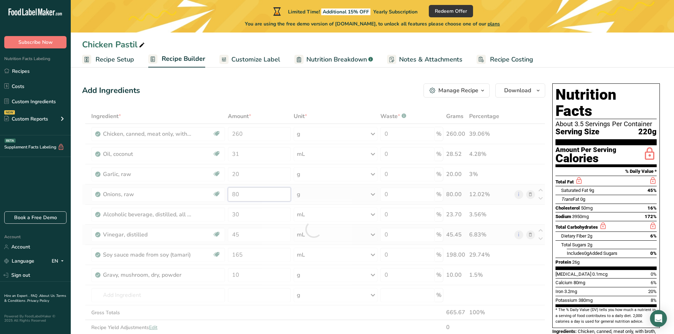
click at [268, 197] on div "Ingredient * Amount * Unit * Waste * .a-a{fill:#347362;}.b-a{fill:#fff;} Grams …" at bounding box center [313, 229] width 463 height 241
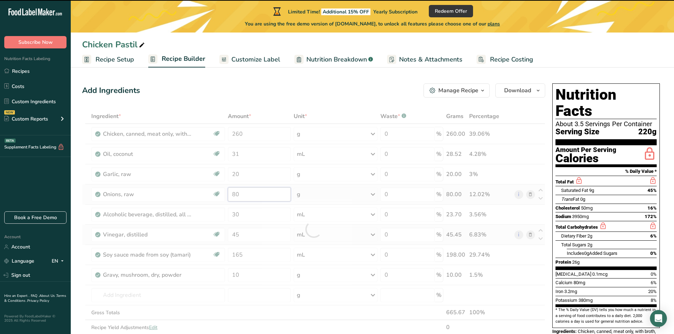
type input "8"
click at [265, 215] on div "Ingredient * Amount * Unit * Waste * .a-a{fill:#347362;}.b-a{fill:#fff;} Grams …" at bounding box center [313, 229] width 463 height 241
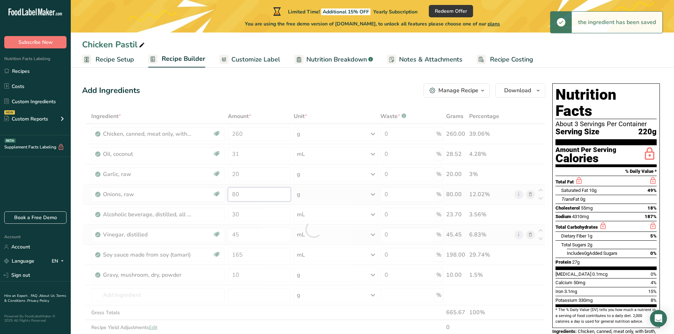
click at [253, 197] on div "Ingredient * Amount * Unit * Waste * .a-a{fill:#347362;}.b-a{fill:#fff;} Grams …" at bounding box center [313, 229] width 463 height 241
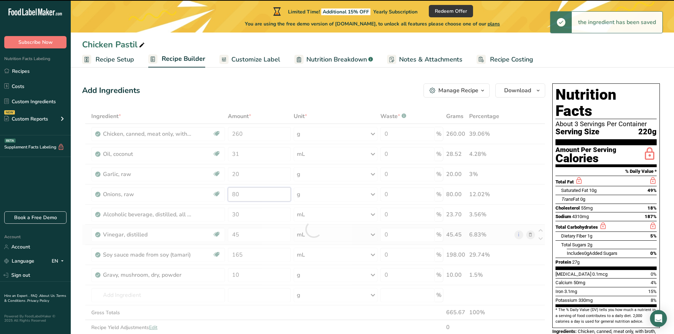
type input "8"
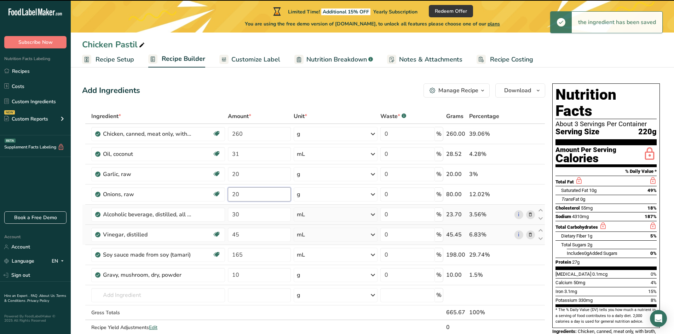
type input "80"
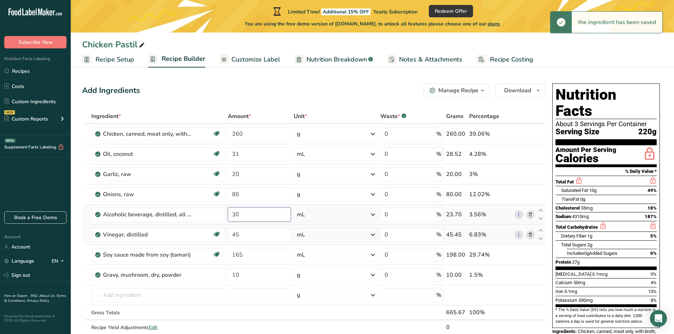
click at [253, 216] on div "Ingredient * Amount * Unit * Waste * .a-a{fill:#347362;}.b-a{fill:#fff;} Grams …" at bounding box center [313, 229] width 463 height 241
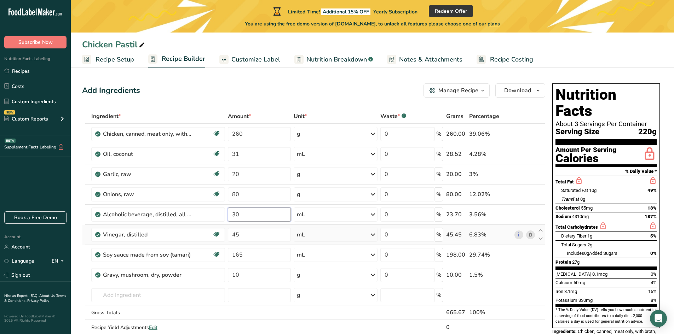
type input "3"
type input "5"
type input "4"
type input "7.5"
click at [258, 238] on div "Ingredient * Amount * Unit * Waste * .a-a{fill:#347362;}.b-a{fill:#fff;} Grams …" at bounding box center [313, 229] width 463 height 241
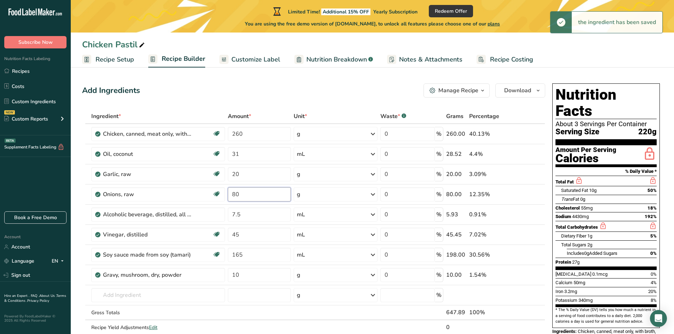
click at [255, 198] on div "Ingredient * Amount * Unit * Waste * .a-a{fill:#347362;}.b-a{fill:#fff;} Grams …" at bounding box center [313, 229] width 463 height 241
click at [255, 192] on input "80" at bounding box center [259, 194] width 63 height 14
type input "8"
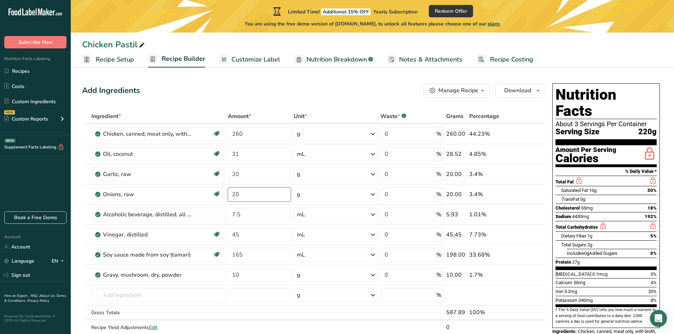
type input "20"
click at [270, 237] on div "Ingredient * Amount * Unit * Waste * .a-a{fill:#347362;}.b-a{fill:#fff;} Grams …" at bounding box center [313, 229] width 463 height 241
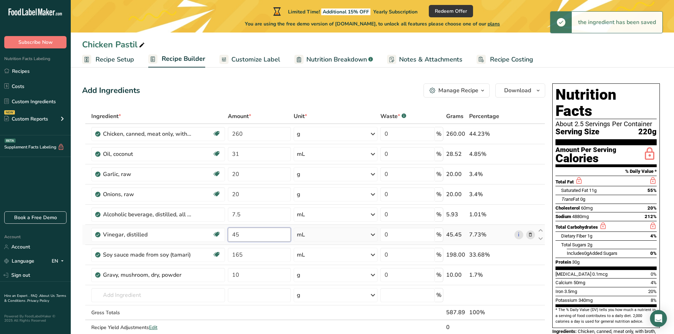
type input "4"
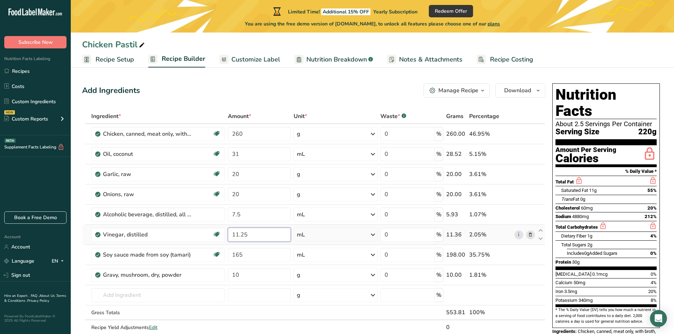
type input "11.25"
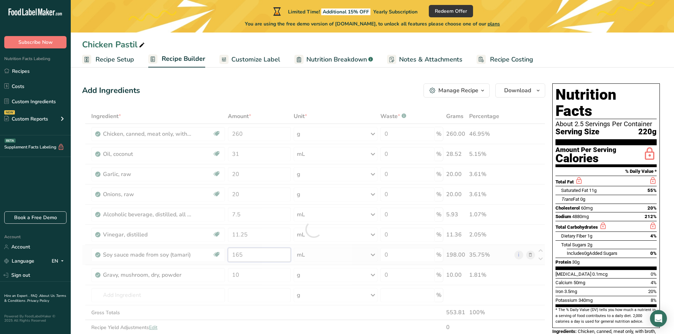
click at [272, 252] on div "Ingredient * Amount * Unit * Waste * .a-a{fill:#347362;}.b-a{fill:#fff;} Grams …" at bounding box center [313, 229] width 463 height 241
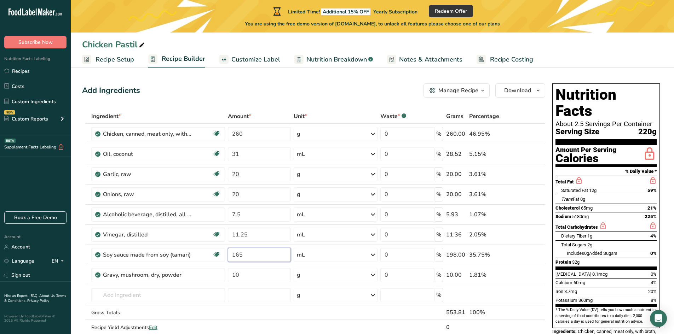
click at [259, 257] on input "165" at bounding box center [259, 255] width 63 height 14
type input "1"
type input "5"
type input "41.25"
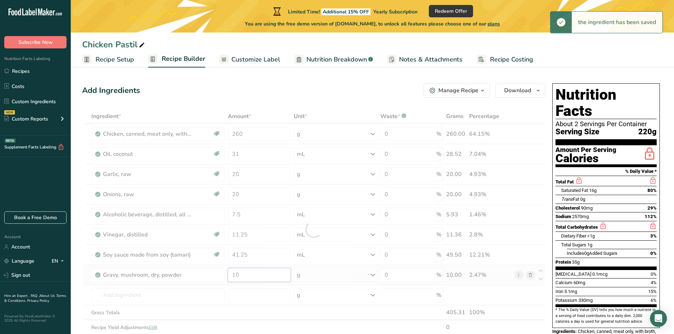
click at [257, 277] on div "Ingredient * Amount * Unit * Waste * .a-a{fill:#347362;}.b-a{fill:#fff;} Grams …" at bounding box center [313, 229] width 463 height 241
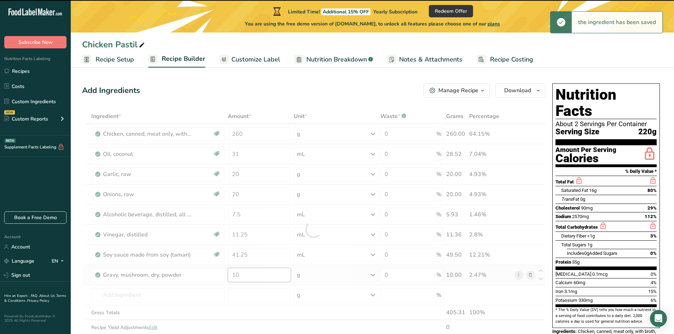
type input "1"
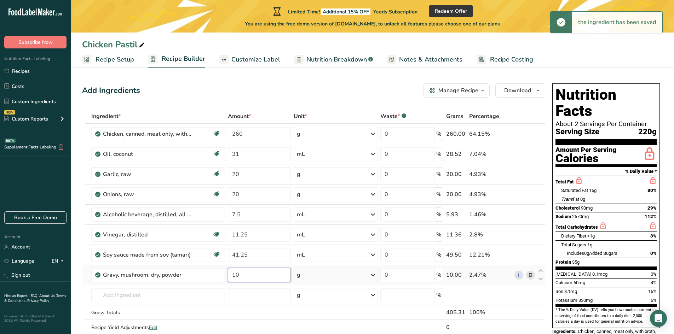
type input "1"
type input "2.5"
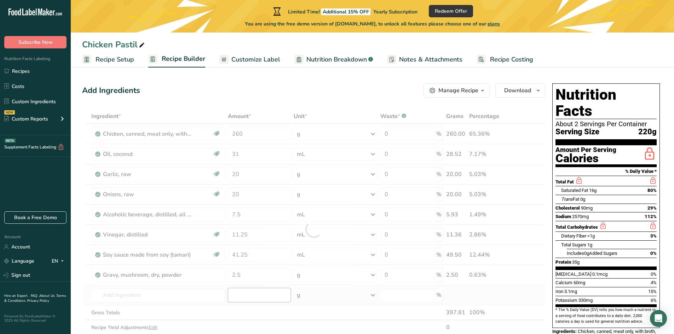
click at [255, 295] on div "Ingredient * Amount * Unit * Waste * .a-a{fill:#347362;}.b-a{fill:#fff;} Grams …" at bounding box center [313, 229] width 463 height 241
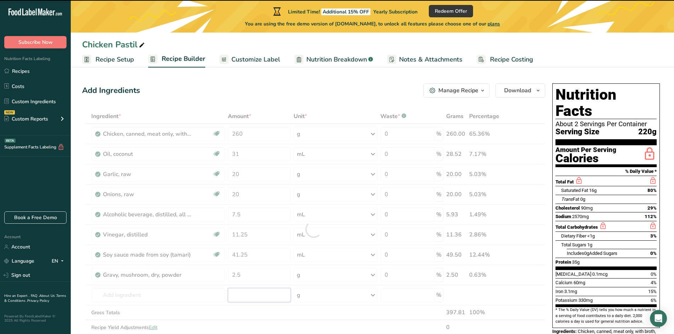
scroll to position [71, 0]
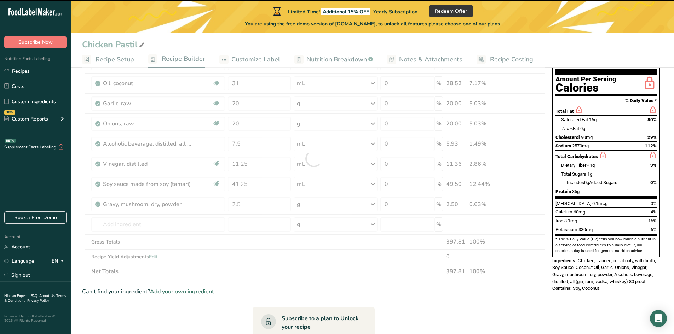
click at [192, 225] on div at bounding box center [313, 158] width 463 height 241
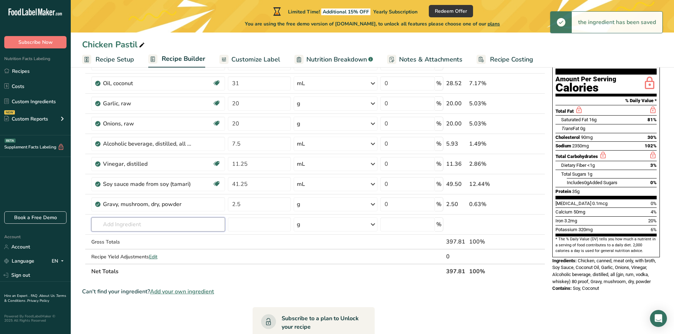
click at [192, 225] on input "text" at bounding box center [158, 225] width 134 height 14
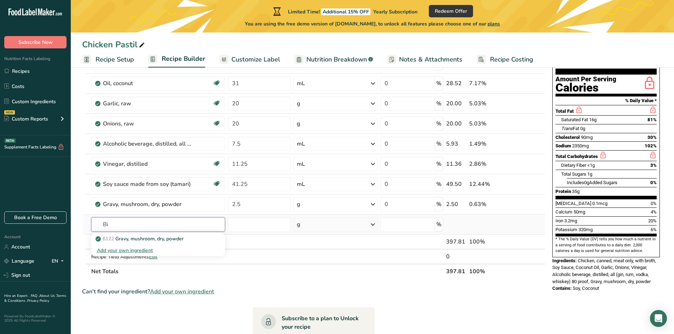
type input "B"
type input "Chicken Bullion"
click at [168, 218] on input "text" at bounding box center [158, 225] width 134 height 14
type input "C"
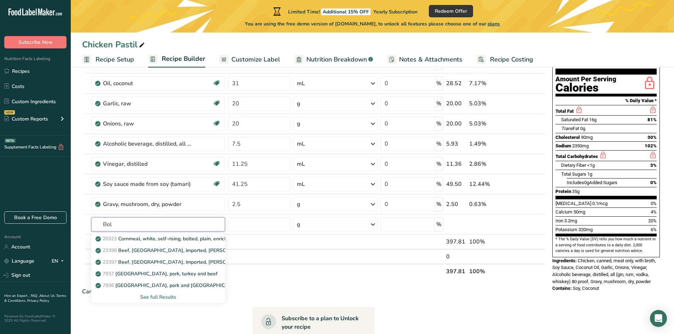
type input "Bol"
type input "v"
type input "broth"
click at [180, 241] on p "6080 Soup, chicken broth or bouillon, dry" at bounding box center [146, 238] width 98 height 7
type input "Soup, chicken broth or bouillon, dry"
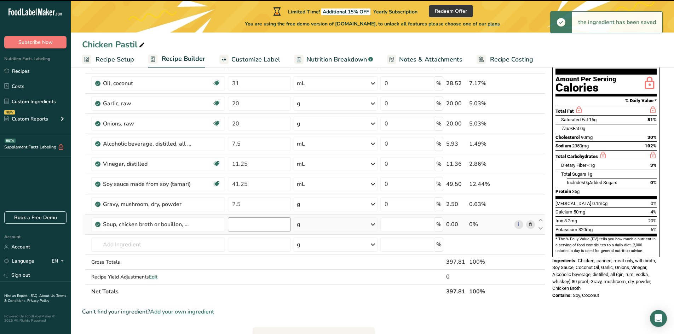
type input "0"
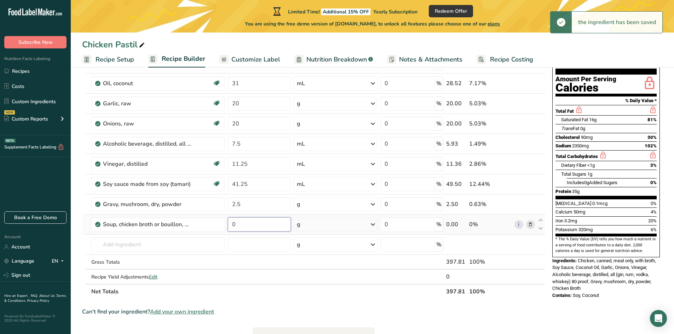
click at [250, 224] on input "0" at bounding box center [259, 225] width 63 height 14
click at [255, 226] on input "0" at bounding box center [259, 225] width 63 height 14
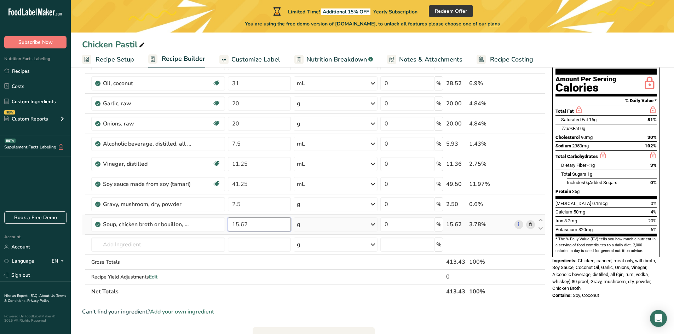
type input "15.62"
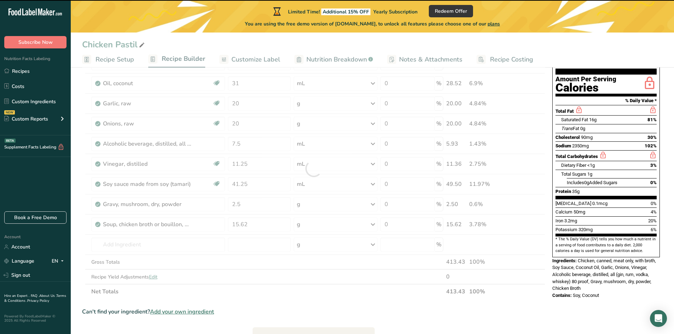
click at [257, 242] on div at bounding box center [313, 168] width 463 height 261
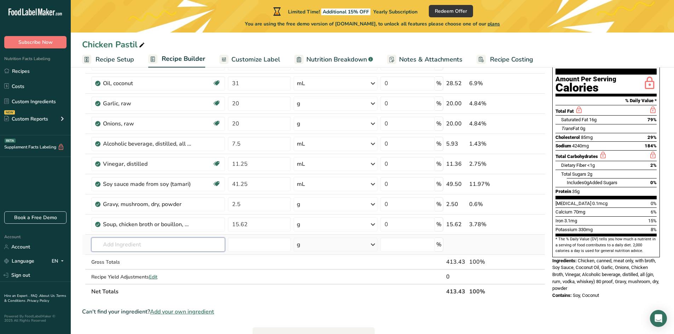
click at [142, 246] on input "text" at bounding box center [158, 245] width 134 height 14
type input "Ground Pepper"
click at [188, 251] on input "text" at bounding box center [158, 245] width 134 height 14
type input "Black Pepper"
click at [173, 273] on div "2030 Spices, pepper, black" at bounding box center [152, 270] width 111 height 7
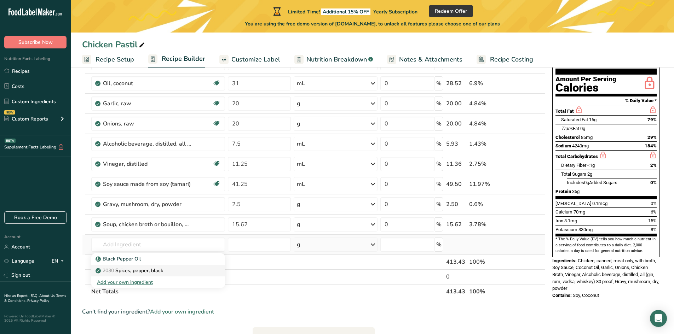
type input "Spices, pepper, black"
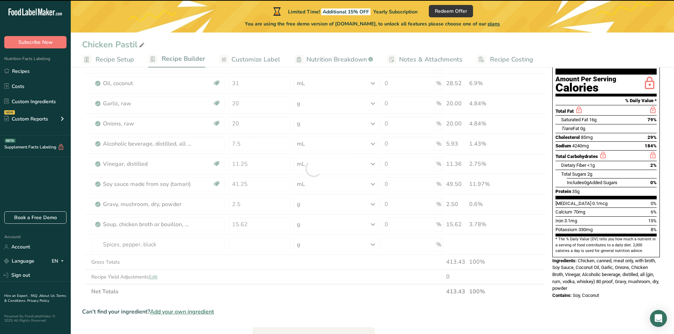
type input "0"
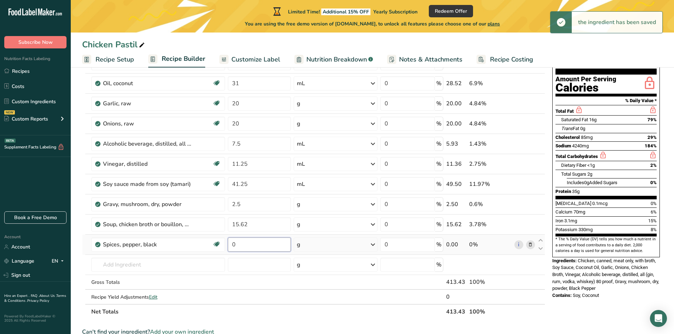
click at [258, 250] on input "0" at bounding box center [259, 245] width 63 height 14
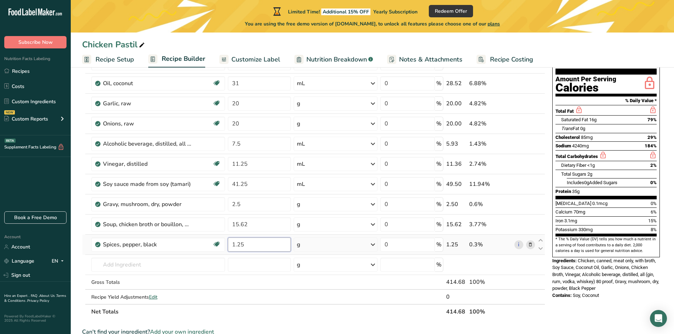
type input "1.25"
click at [258, 259] on div "Ingredient * Amount * Unit * Waste * .a-a{fill:#347362;}.b-a{fill:#fff;} Grams …" at bounding box center [313, 178] width 463 height 281
click at [137, 264] on input "text" at bounding box center [158, 265] width 134 height 14
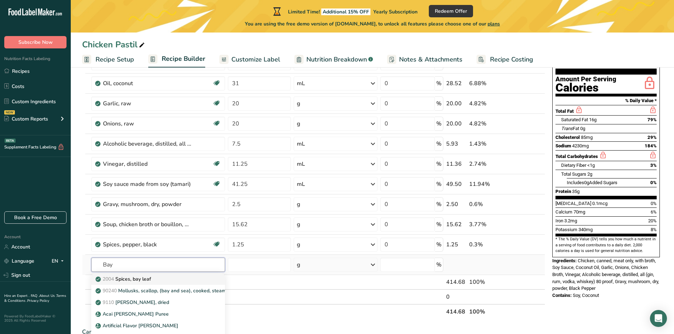
type input "Bay"
click at [156, 284] on link "2004 Spices, bay leaf" at bounding box center [158, 279] width 134 height 12
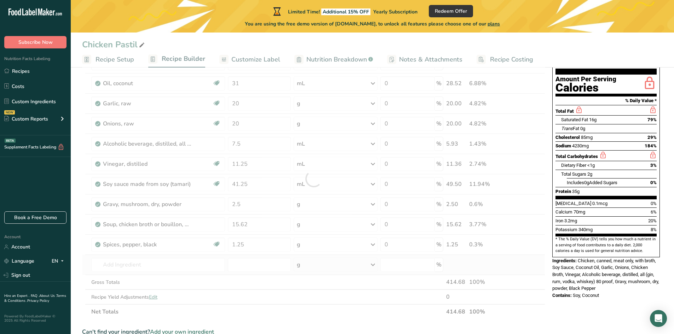
type input "Spices, bay leaf"
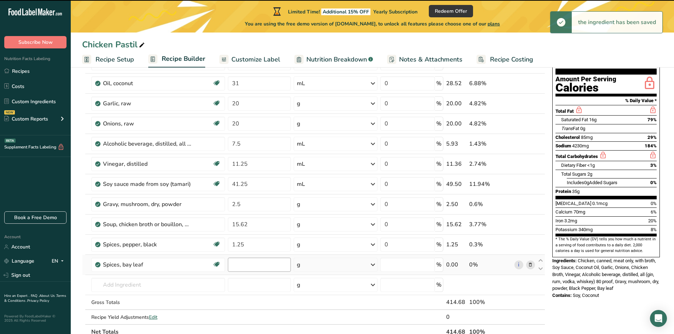
type input "0"
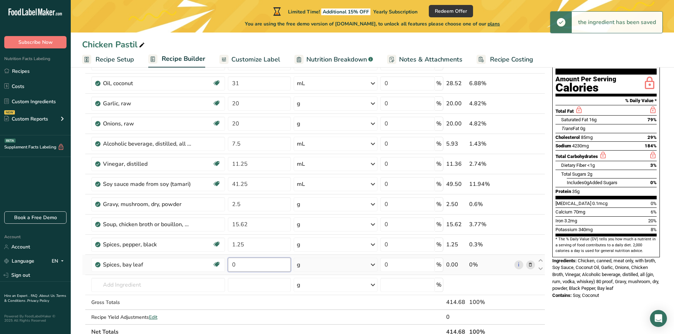
click at [269, 269] on input "0" at bounding box center [259, 265] width 63 height 14
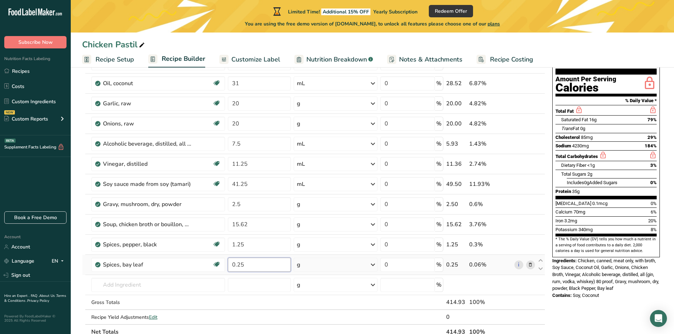
type input "0.25"
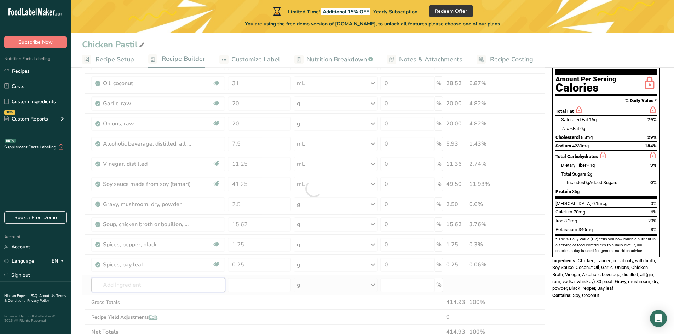
click at [185, 285] on div "Ingredient * Amount * Unit * Waste * .a-a{fill:#347362;}.b-a{fill:#fff;} Grams …" at bounding box center [313, 188] width 463 height 301
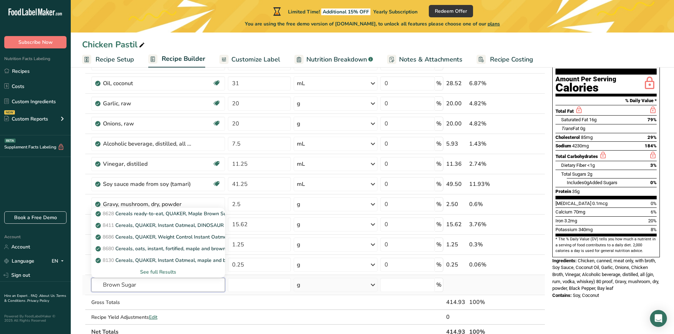
type input "Brown Sugar"
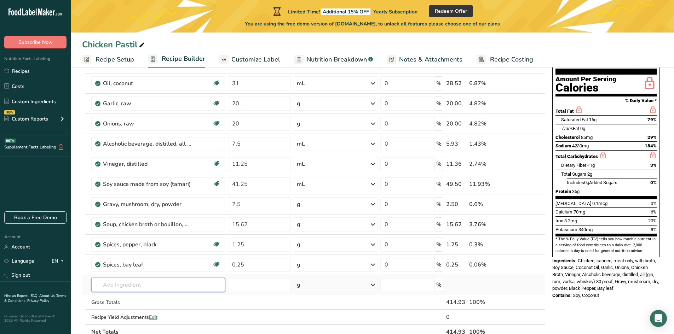
click at [169, 288] on input "text" at bounding box center [158, 285] width 134 height 14
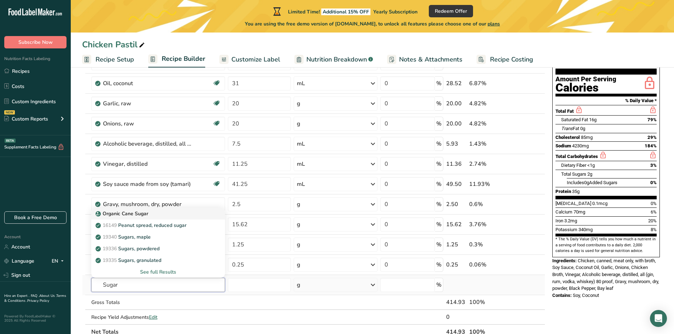
type input "Sugar"
click at [154, 215] on div "Organic Cane Sugar" at bounding box center [152, 213] width 111 height 7
type input "Organic Cane Sugar"
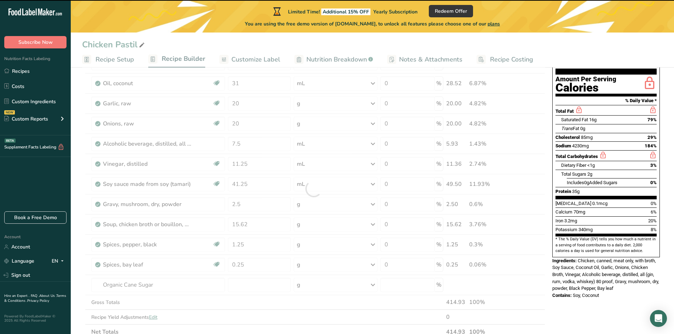
type input "0"
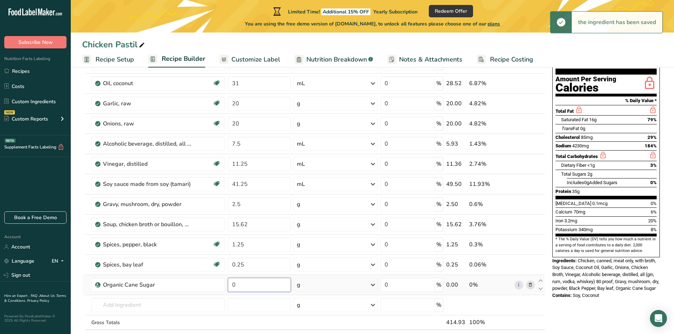
click at [264, 285] on input "0" at bounding box center [259, 285] width 63 height 14
click at [245, 286] on input "0" at bounding box center [259, 285] width 63 height 14
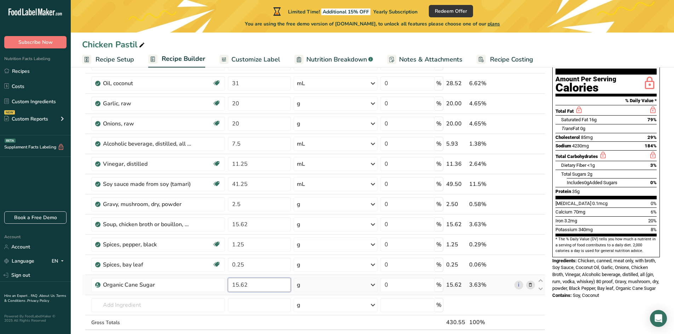
type input "15.62"
click at [188, 306] on div "Ingredient * Amount * Unit * Waste * .a-a{fill:#347362;}.b-a{fill:#fff;} Grams …" at bounding box center [313, 199] width 463 height 322
click at [150, 300] on input "text" at bounding box center [158, 305] width 134 height 14
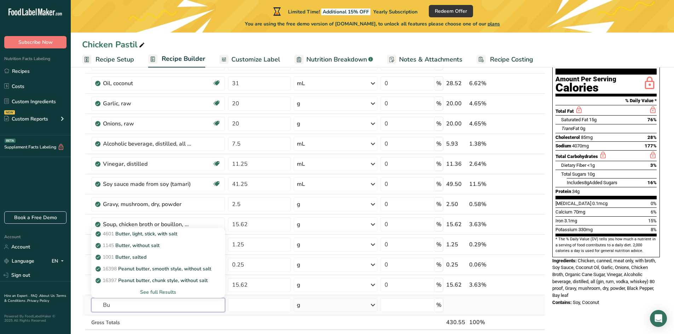
type input "B"
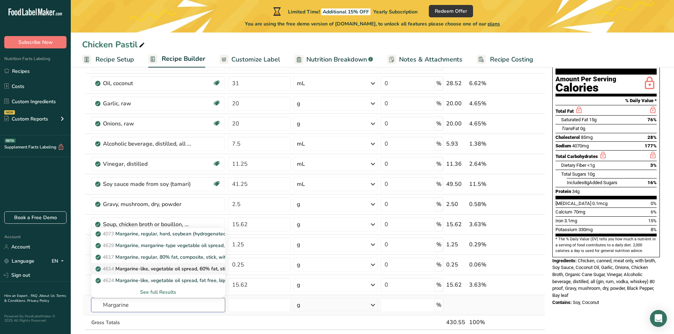
type input "Margarine"
click at [194, 265] on link "4614 Margarine-like, vegetable oil spread, 60% fat, stick/tub/bottle, with salt" at bounding box center [158, 269] width 134 height 12
type input "Margarine-like, vegetable oil spread, 60% fat, stick/tub/bottle, with salt"
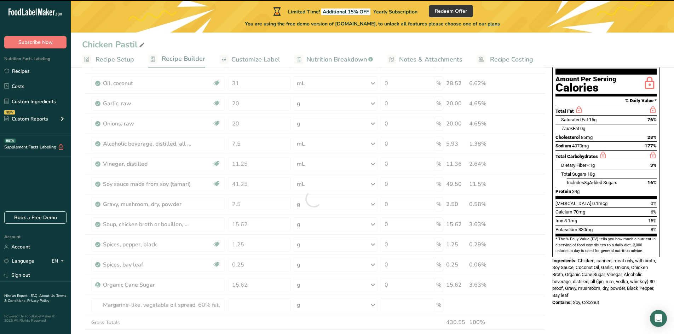
type input "0"
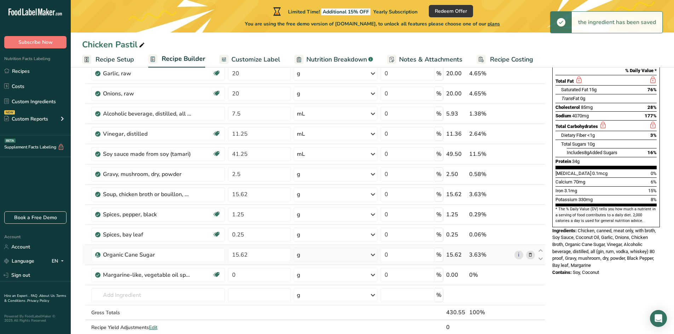
scroll to position [142, 0]
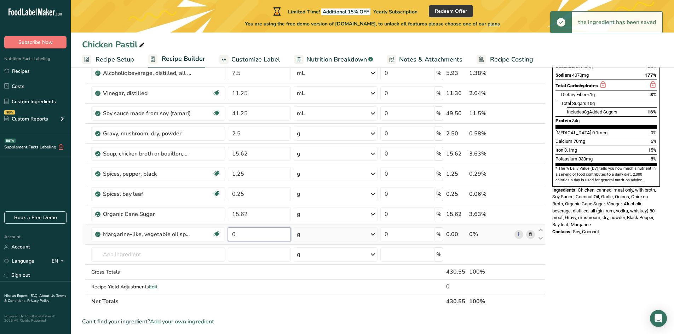
click at [266, 239] on input "0" at bounding box center [259, 234] width 63 height 14
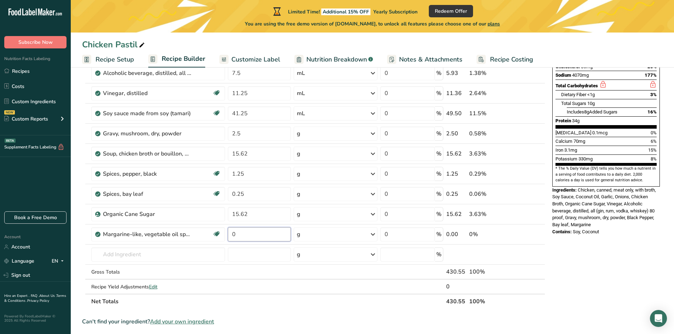
type input "5"
type input "7"
type input "62.5"
click at [269, 256] on div "Ingredient * Amount * Unit * Waste * .a-a{fill:#347362;}.b-a{fill:#fff;} Grams …" at bounding box center [313, 138] width 463 height 342
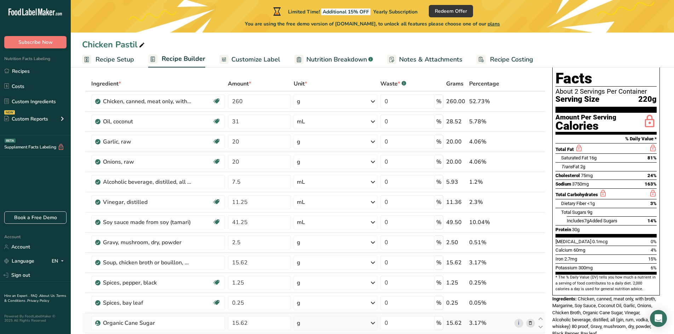
scroll to position [0, 0]
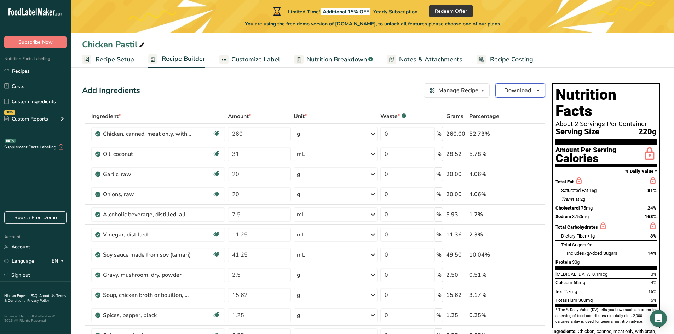
click at [528, 88] on span "Download" at bounding box center [517, 90] width 27 height 8
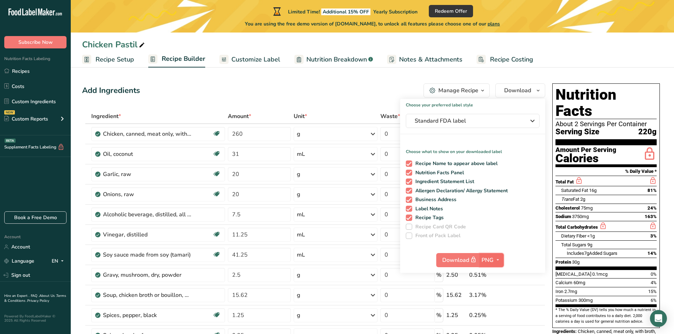
click at [489, 261] on span "PNG" at bounding box center [487, 260] width 12 height 8
click at [466, 261] on span "Download" at bounding box center [459, 260] width 35 height 9
click at [445, 261] on span "Download" at bounding box center [459, 260] width 35 height 9
click at [551, 59] on ul "Recipe Setup Recipe Builder Customize Label Nutrition Breakdown .a-a{fill:#3473…" at bounding box center [372, 59] width 603 height 17
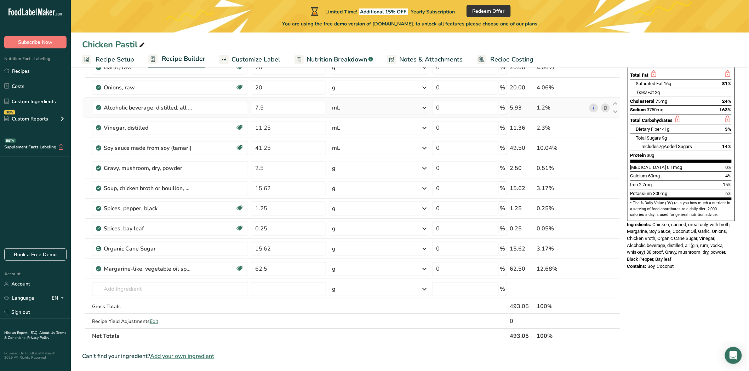
scroll to position [118, 0]
